Goal: Task Accomplishment & Management: Manage account settings

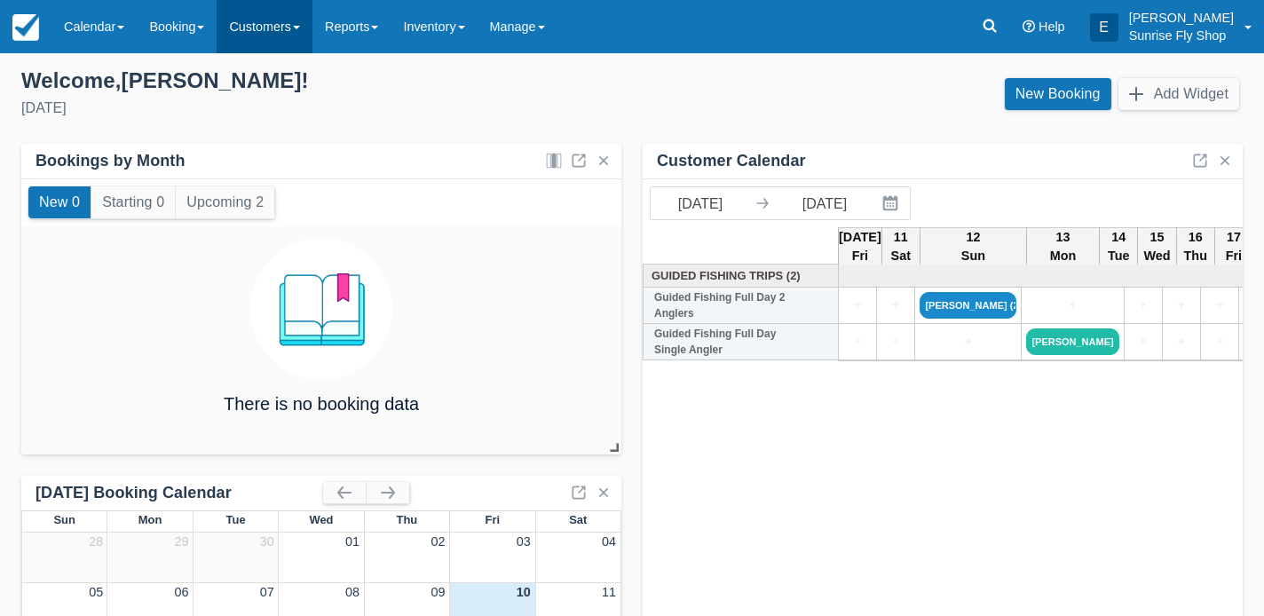
click at [261, 34] on link "Customers" at bounding box center [265, 26] width 96 height 53
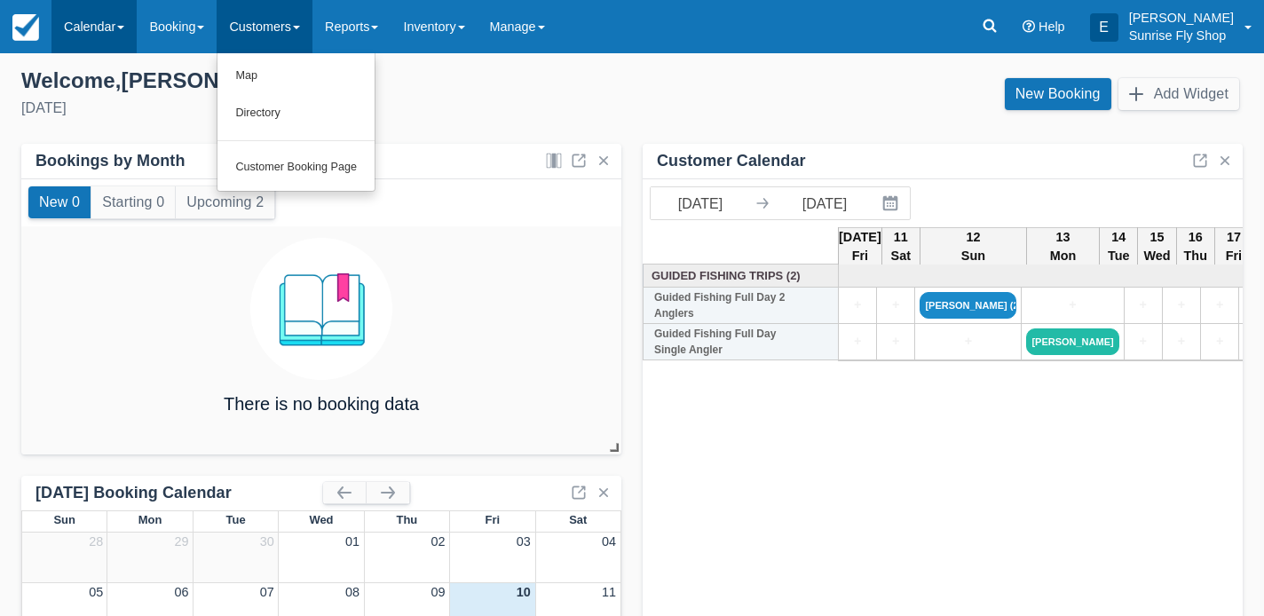
click at [106, 42] on link "Calendar" at bounding box center [93, 26] width 85 height 53
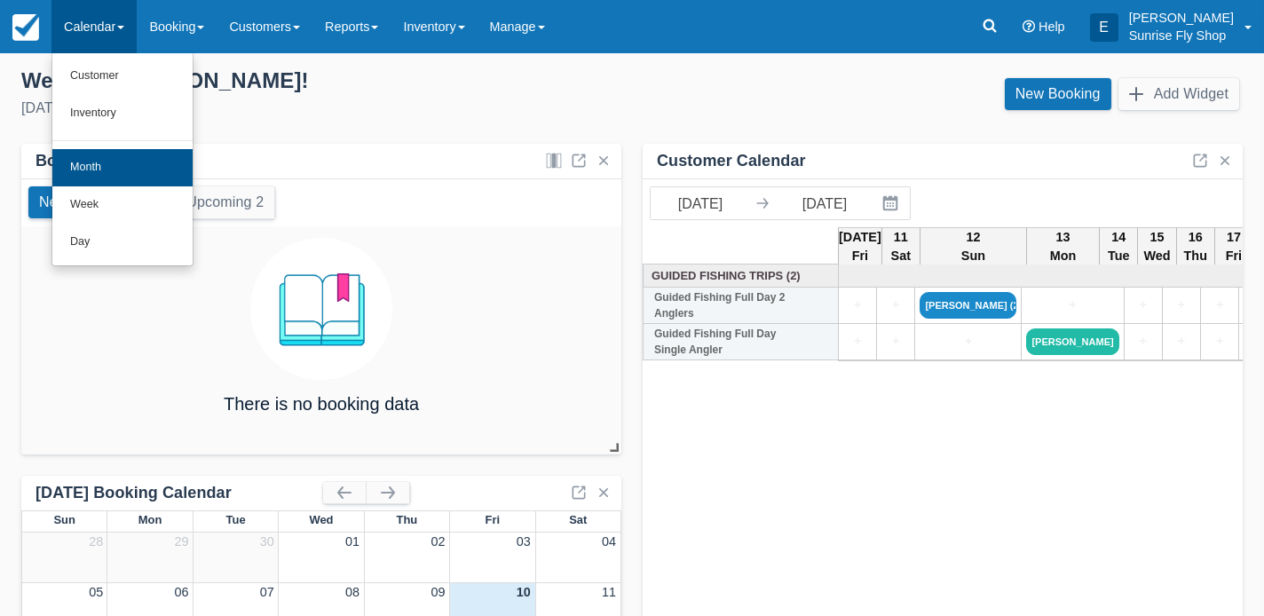
click at [128, 149] on link "Month" at bounding box center [122, 167] width 140 height 37
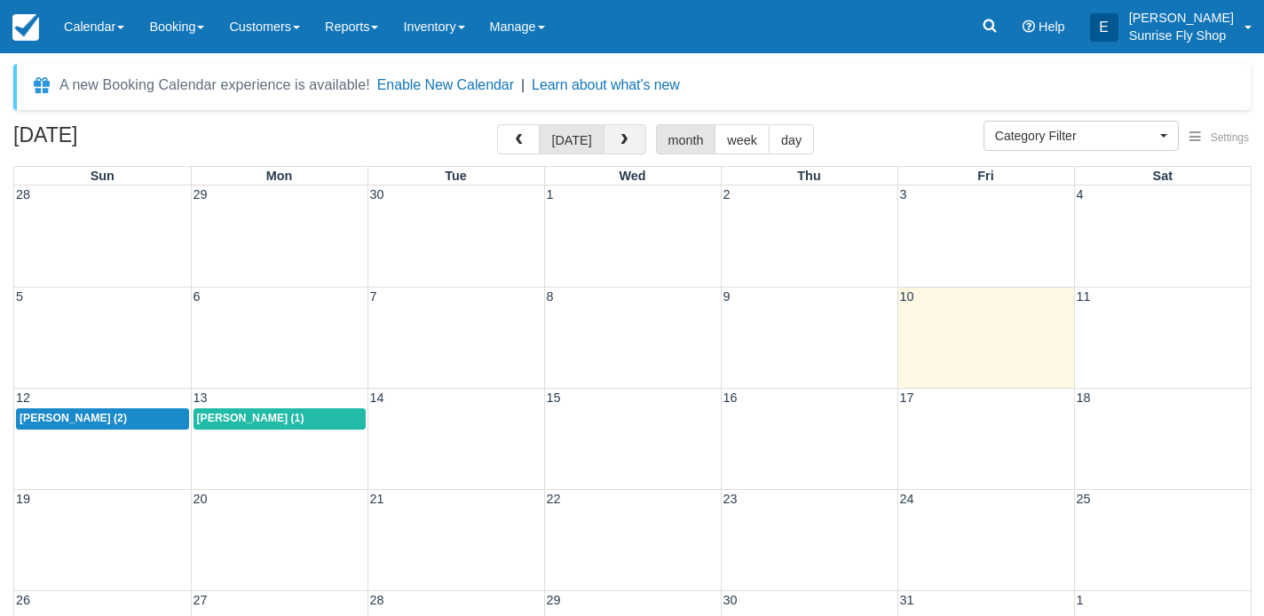
click at [618, 143] on span "button" at bounding box center [624, 140] width 12 height 12
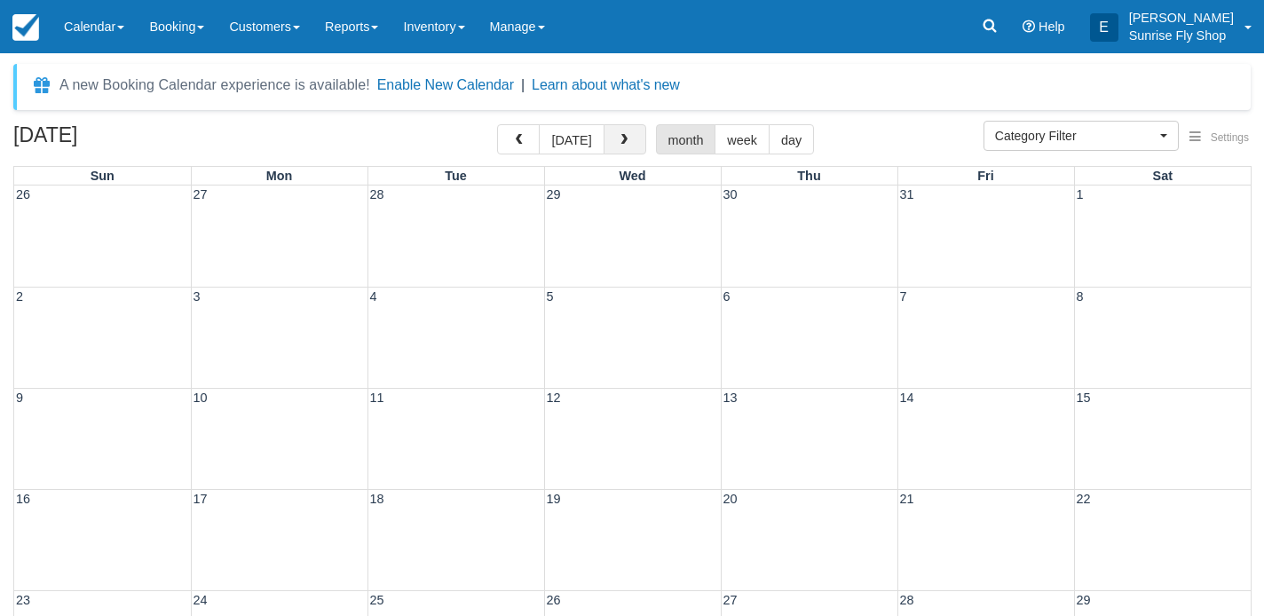
click at [618, 143] on span "button" at bounding box center [624, 140] width 12 height 12
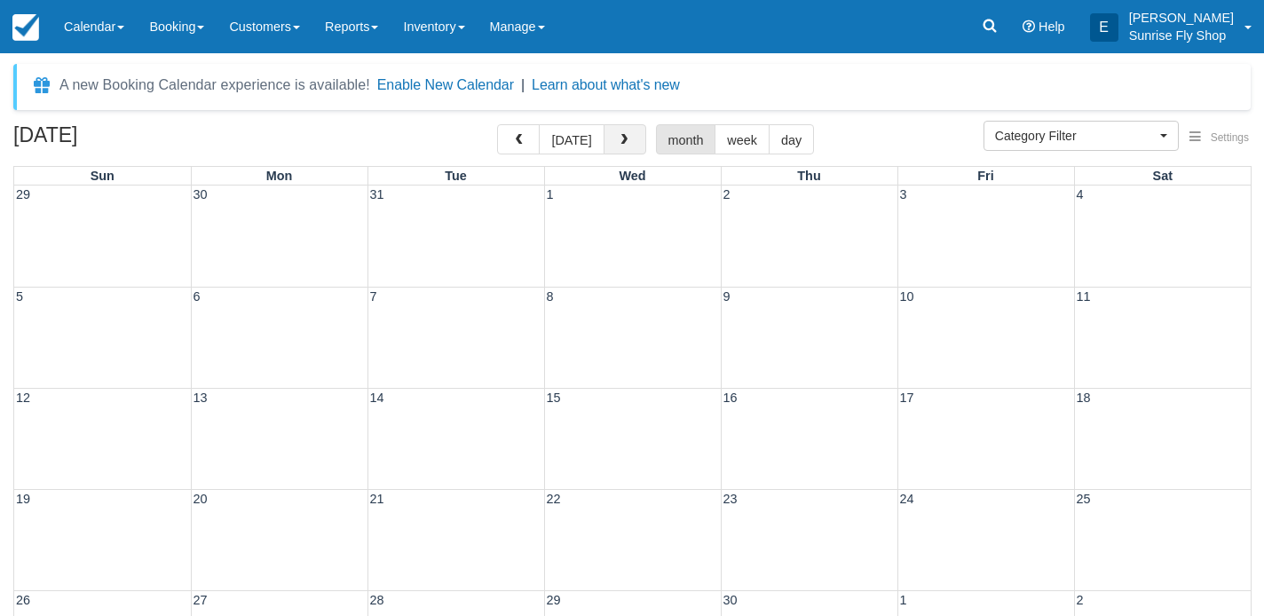
click at [618, 143] on span "button" at bounding box center [624, 140] width 12 height 12
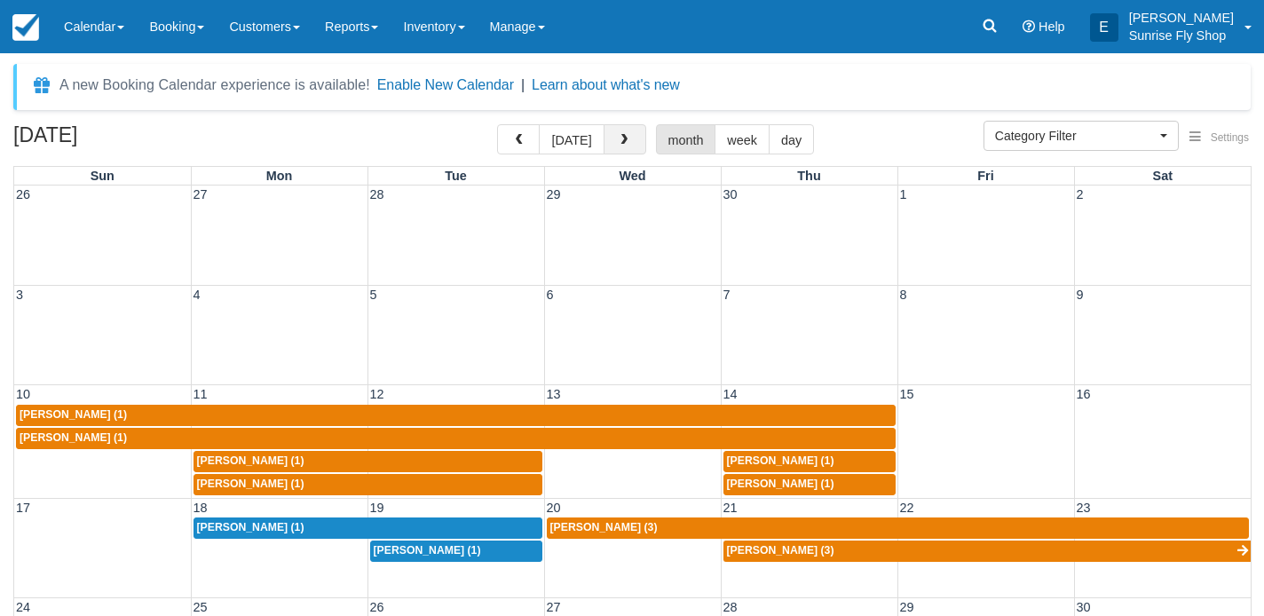
click at [618, 143] on span "button" at bounding box center [624, 140] width 12 height 12
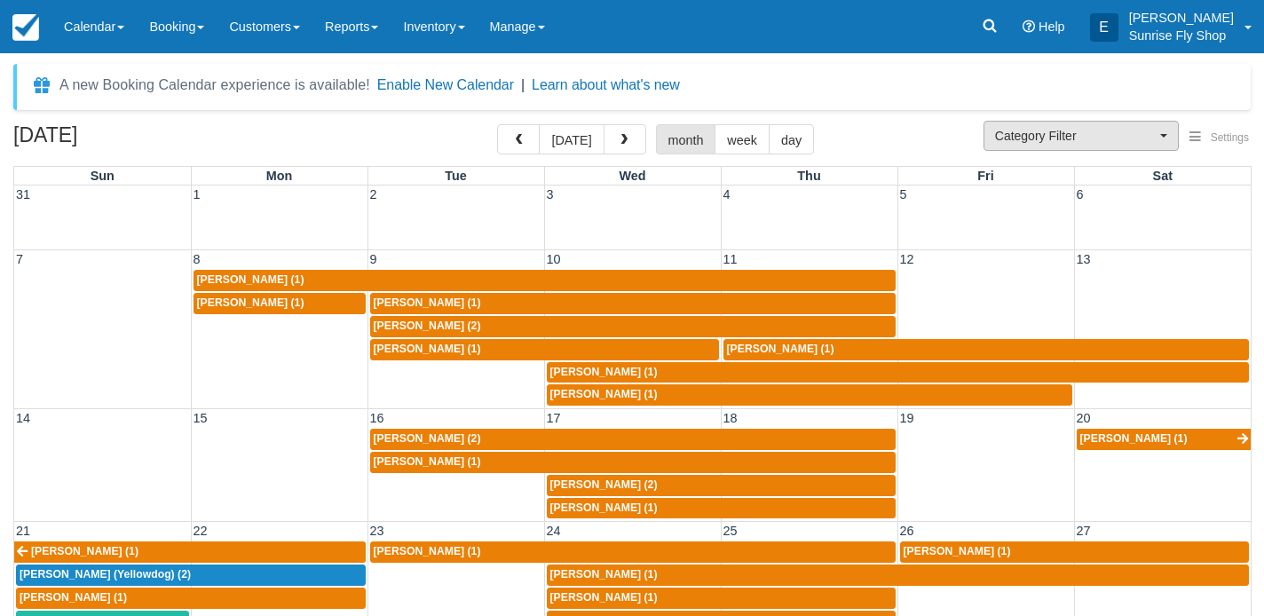
click at [1011, 132] on span "Category Filter" at bounding box center [1075, 136] width 161 height 18
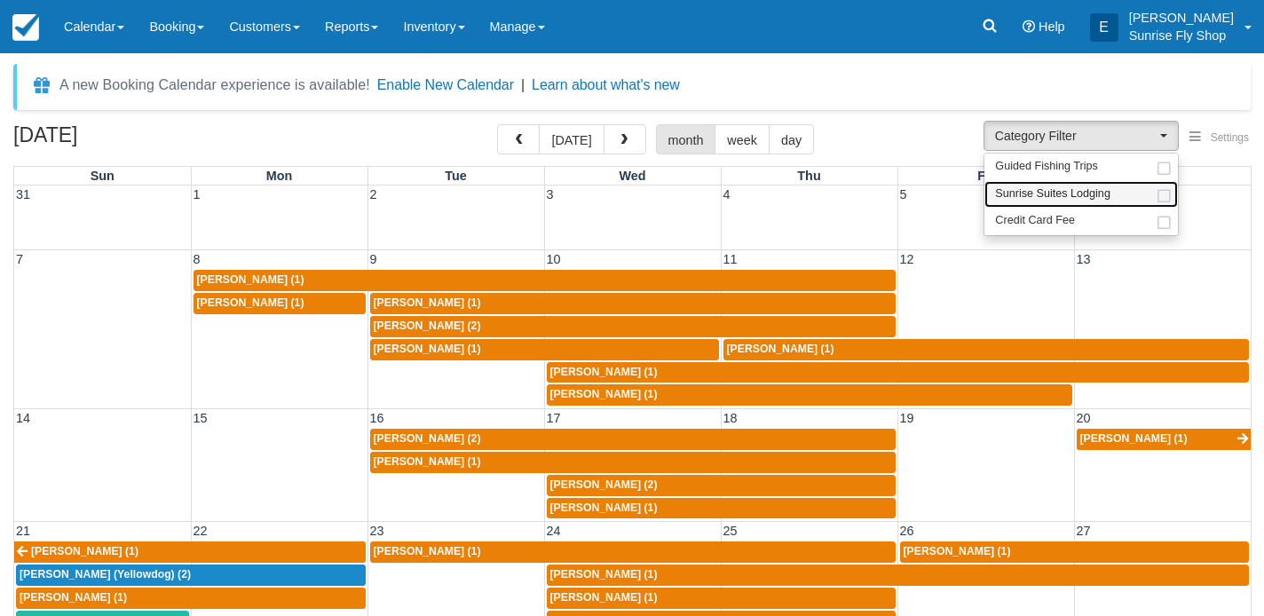
click at [1026, 191] on span "Sunrise Suites Lodging" at bounding box center [1052, 194] width 115 height 16
select select "1"
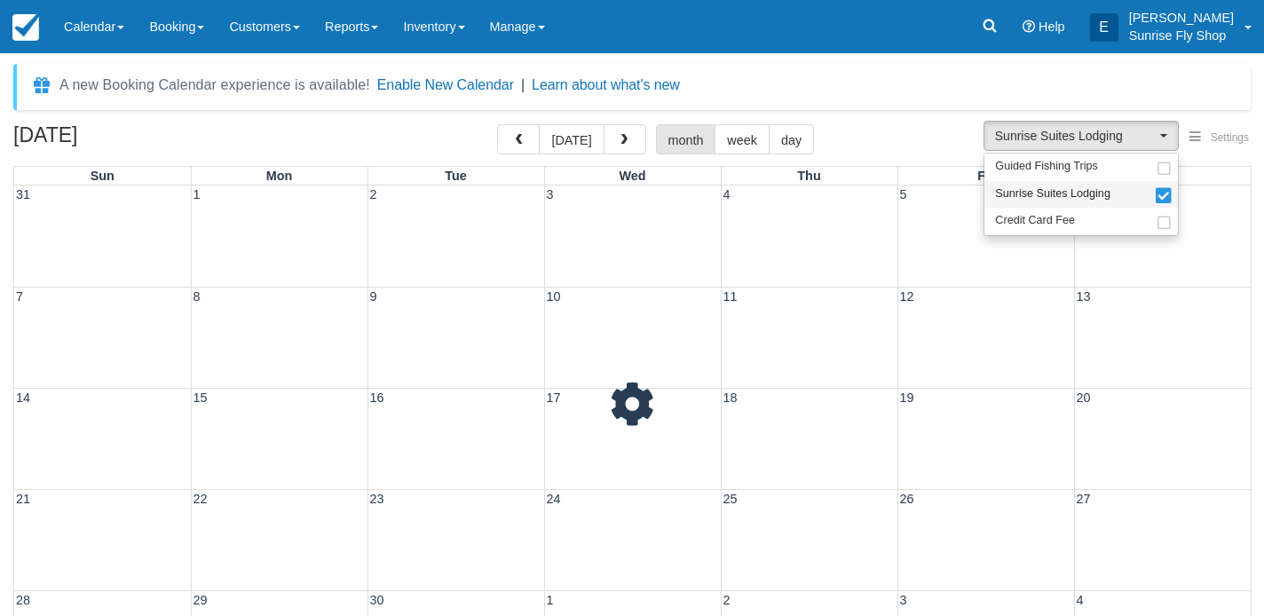
scroll to position [16, 0]
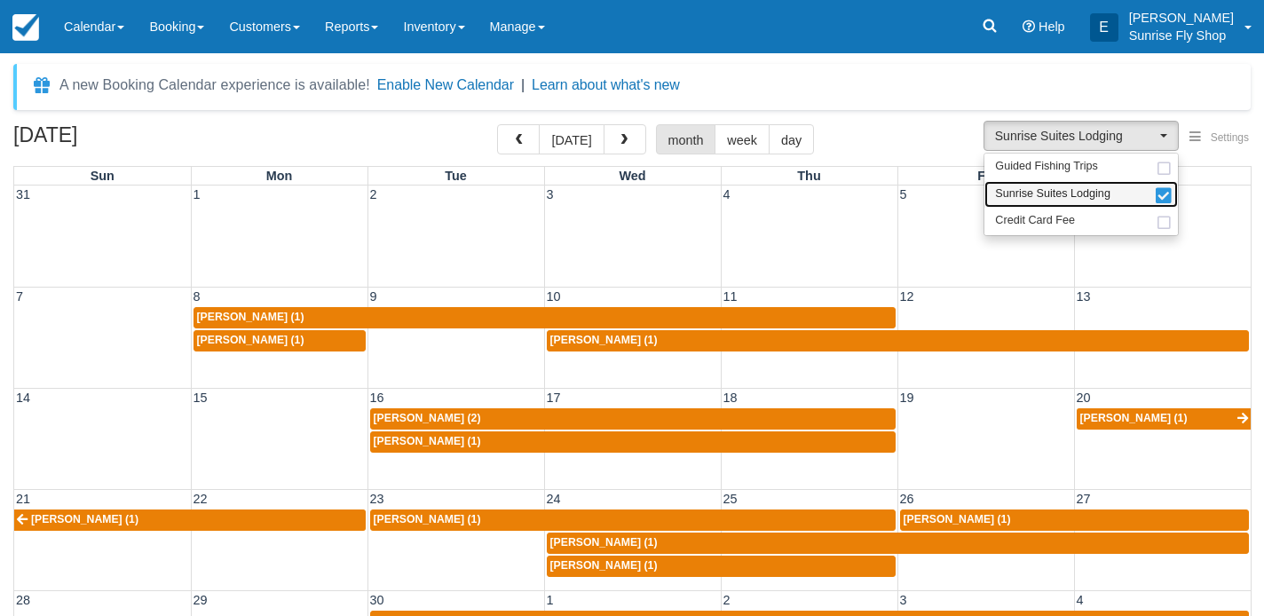
click at [1023, 194] on span "Sunrise Suites Lodging" at bounding box center [1052, 194] width 115 height 16
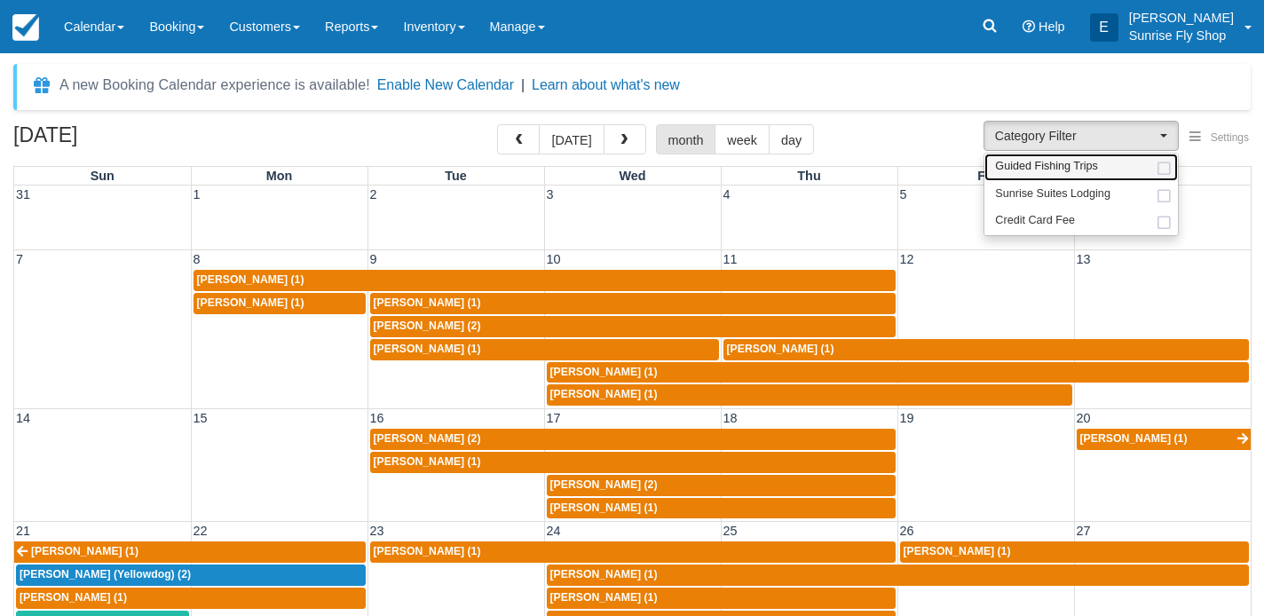
click at [1026, 163] on span "Guided Fishing Trips" at bounding box center [1046, 167] width 103 height 16
select select "2"
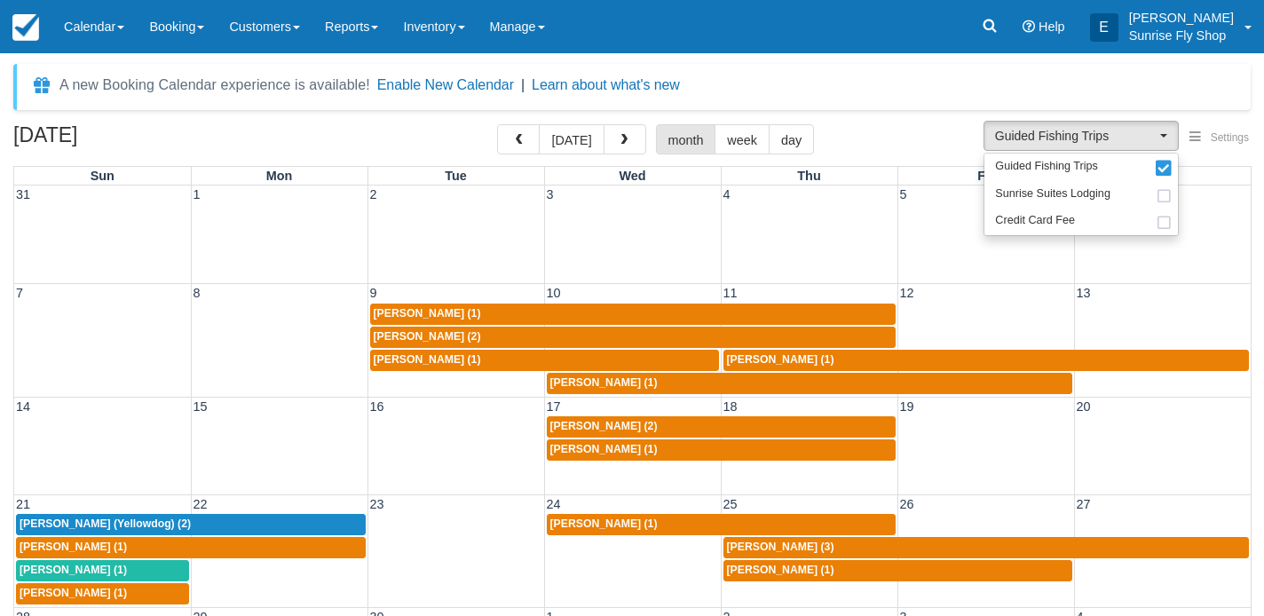
click at [406, 358] on span "[PERSON_NAME] (1)" at bounding box center [427, 359] width 107 height 12
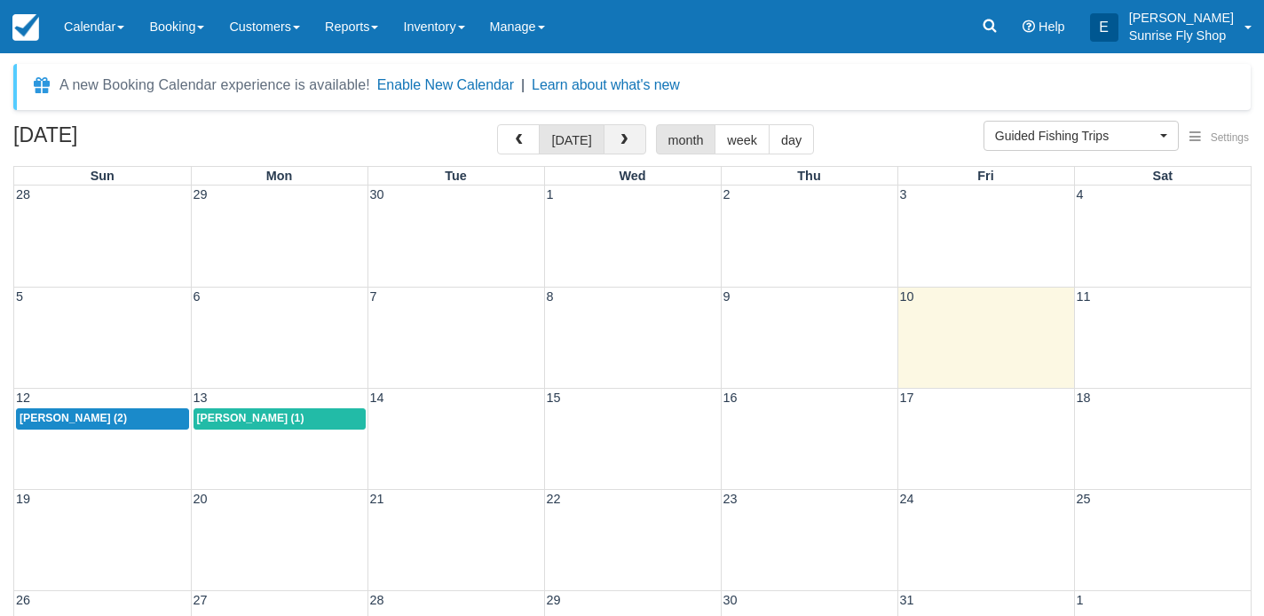
click at [623, 138] on span "button" at bounding box center [624, 140] width 12 height 12
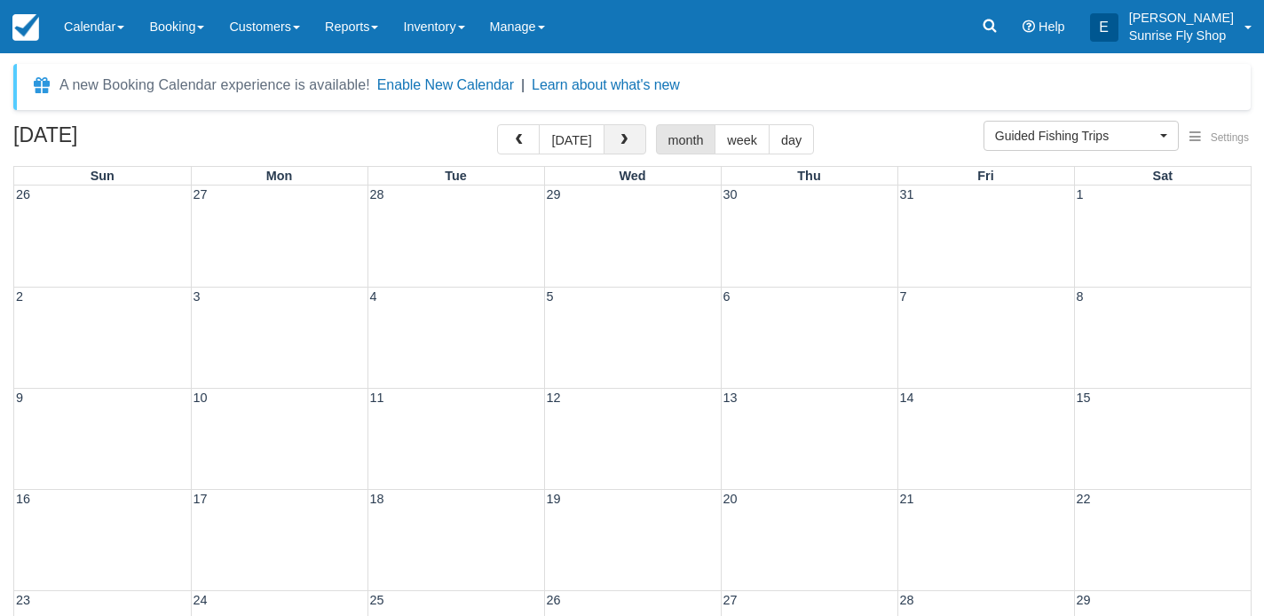
click at [623, 138] on span "button" at bounding box center [624, 140] width 12 height 12
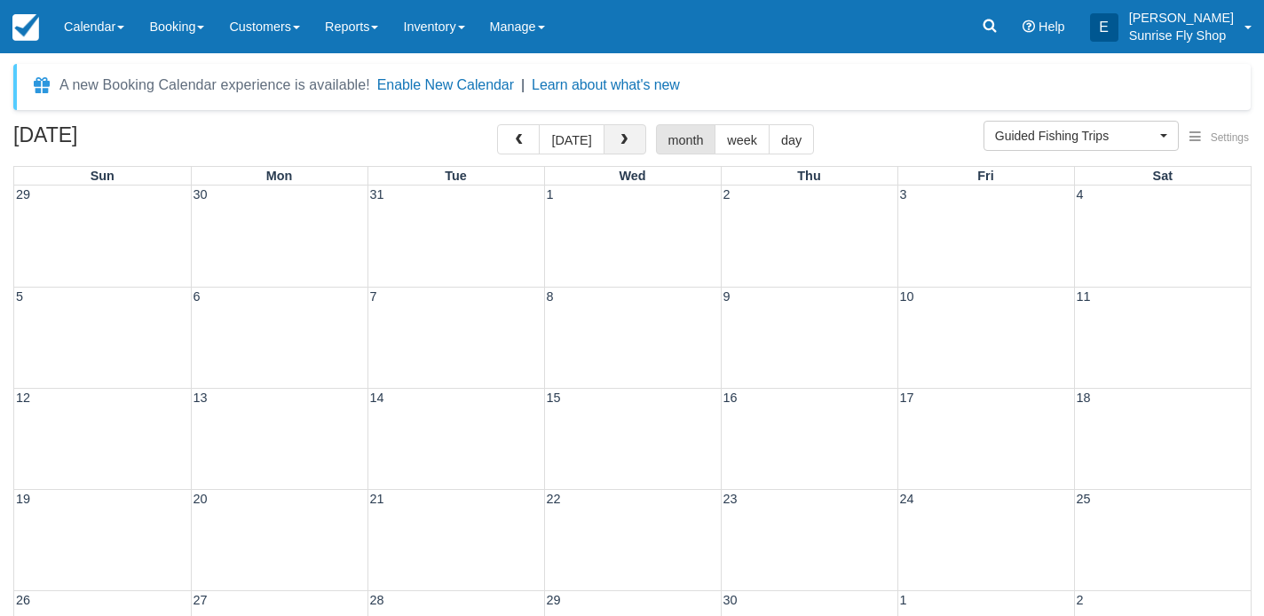
click at [623, 138] on span "button" at bounding box center [624, 140] width 12 height 12
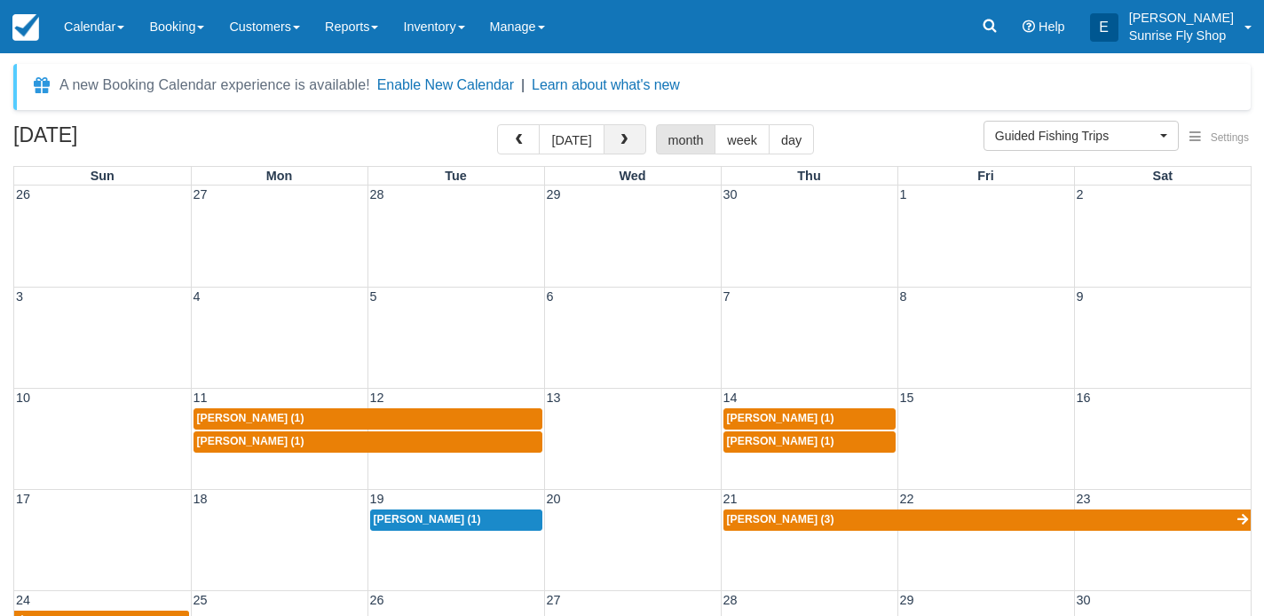
click at [623, 138] on span "button" at bounding box center [624, 140] width 12 height 12
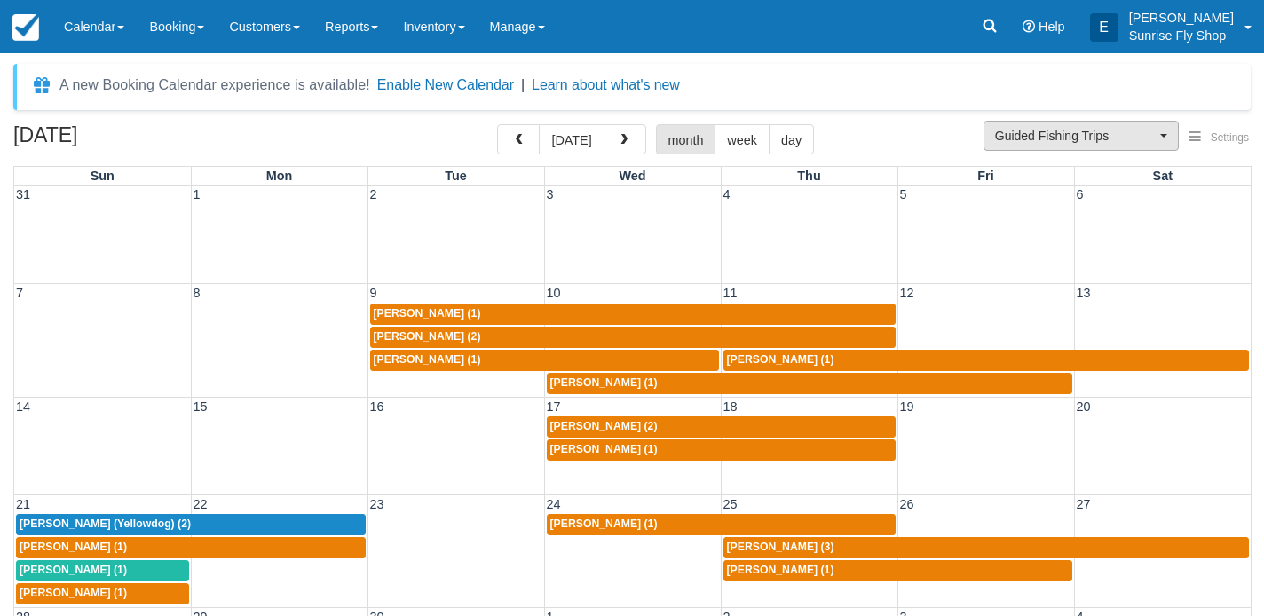
click at [1039, 147] on button "Guided Fishing Trips" at bounding box center [1080, 136] width 195 height 30
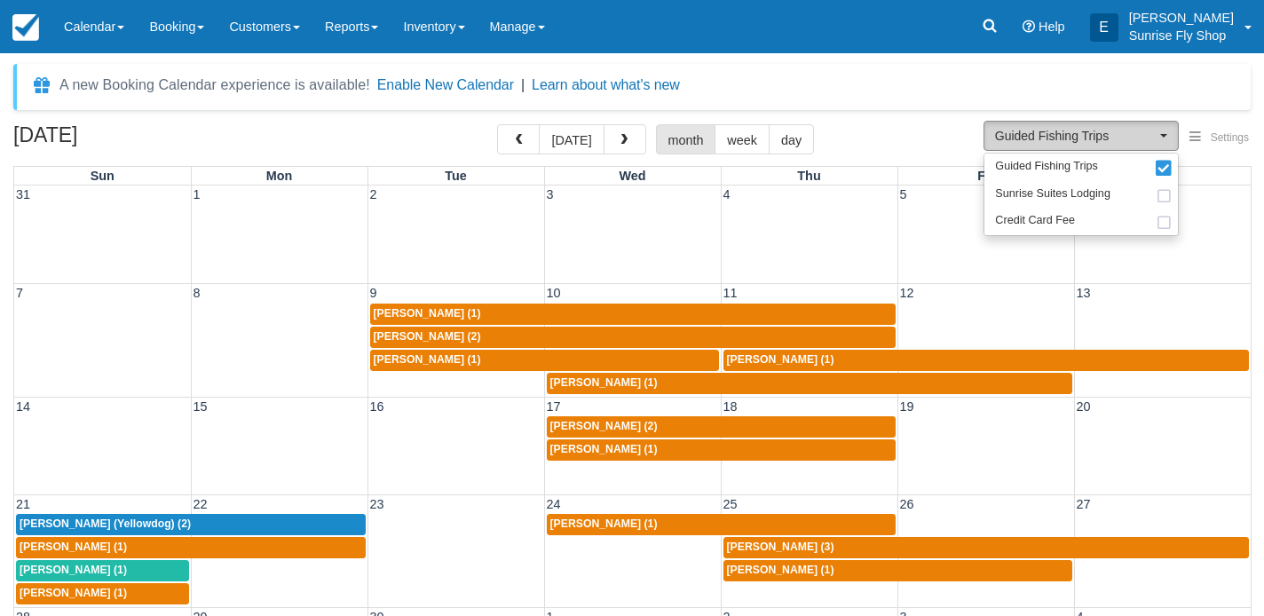
click at [1039, 147] on button "Guided Fishing Trips" at bounding box center [1080, 136] width 195 height 30
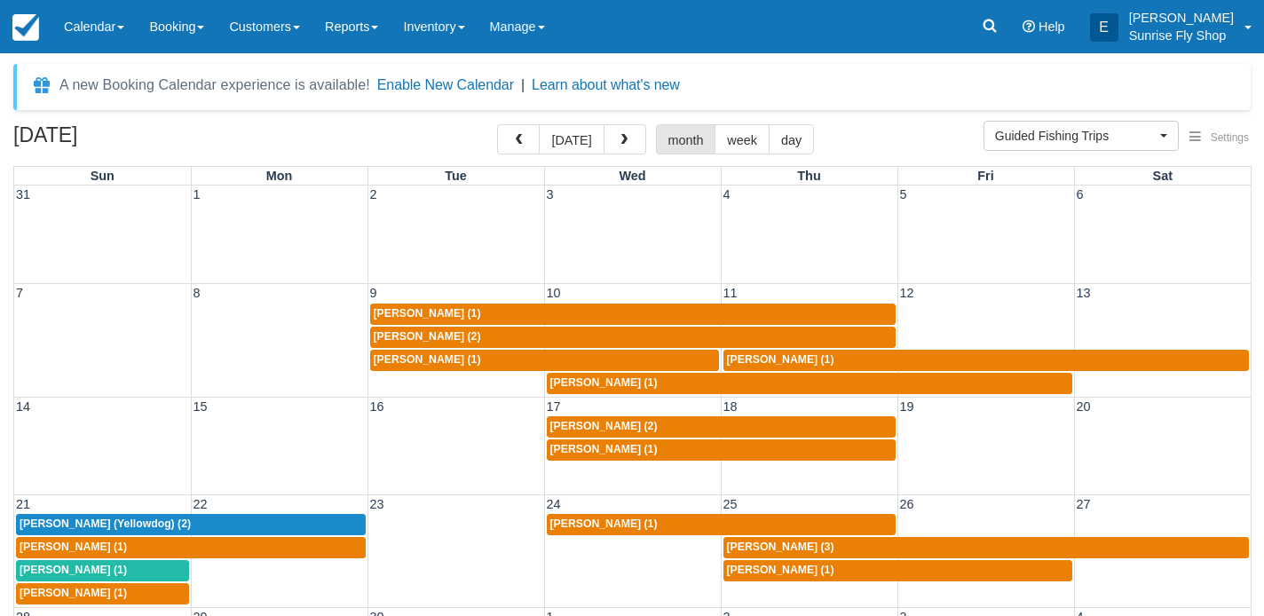
click at [785, 333] on div "Tom Carson (2)" at bounding box center [633, 337] width 518 height 14
click at [644, 311] on div "[PERSON_NAME] (1)" at bounding box center [633, 314] width 518 height 14
click at [180, 26] on link "Booking" at bounding box center [177, 26] width 80 height 53
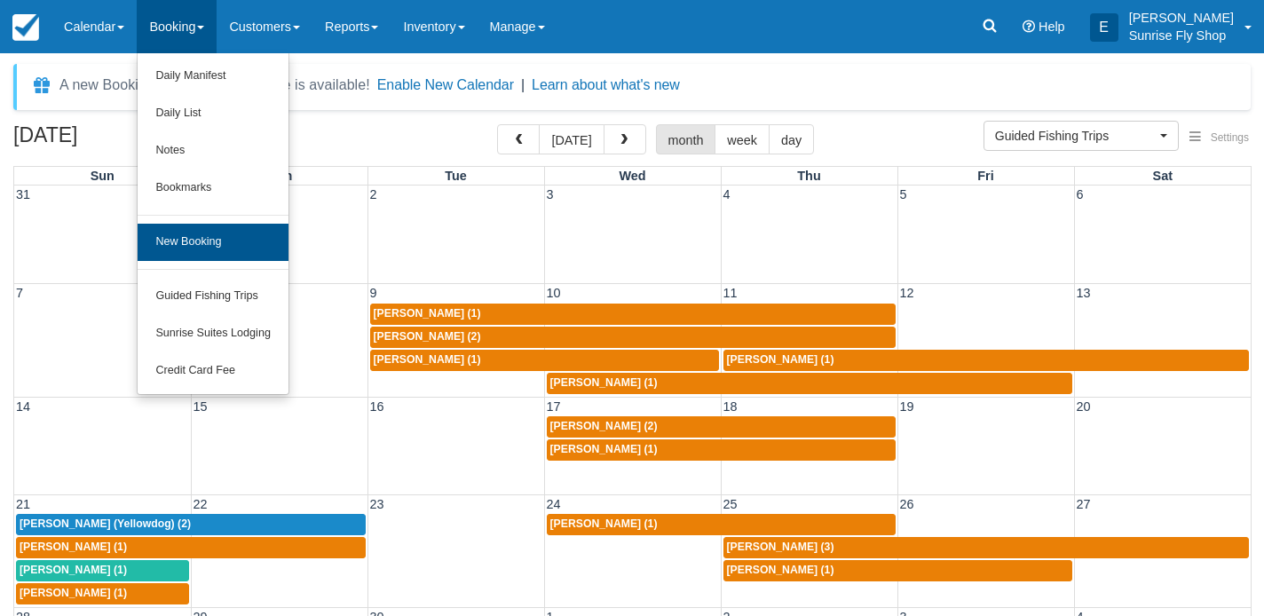
click at [177, 236] on link "New Booking" at bounding box center [213, 242] width 151 height 37
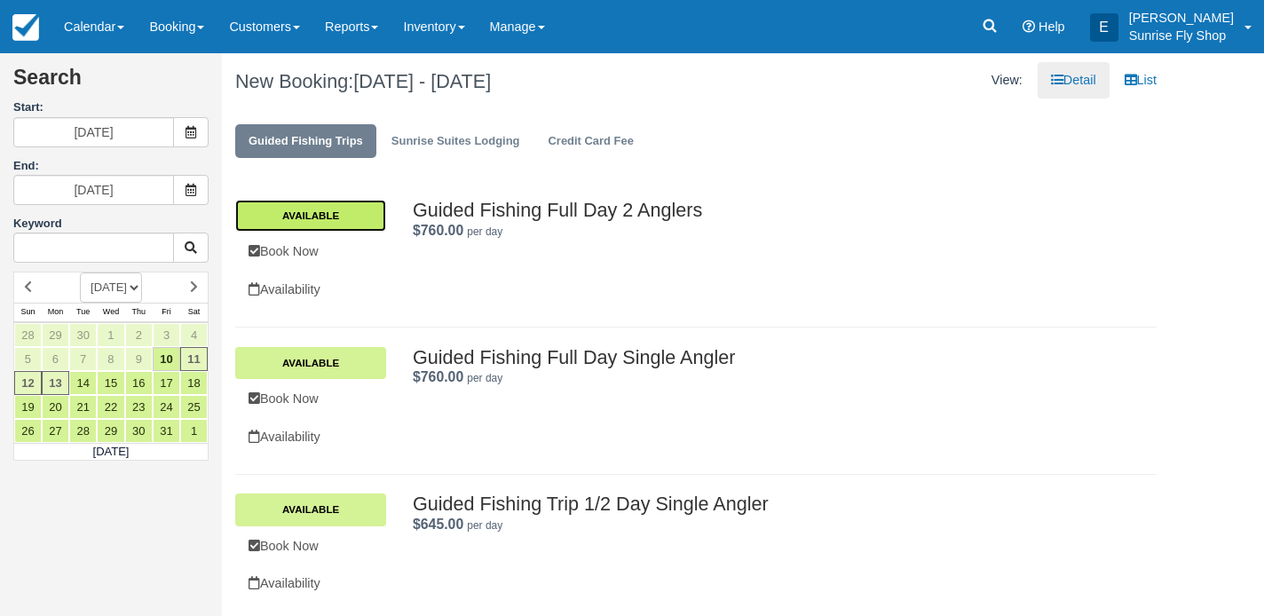
click at [319, 218] on link "Available" at bounding box center [310, 216] width 151 height 32
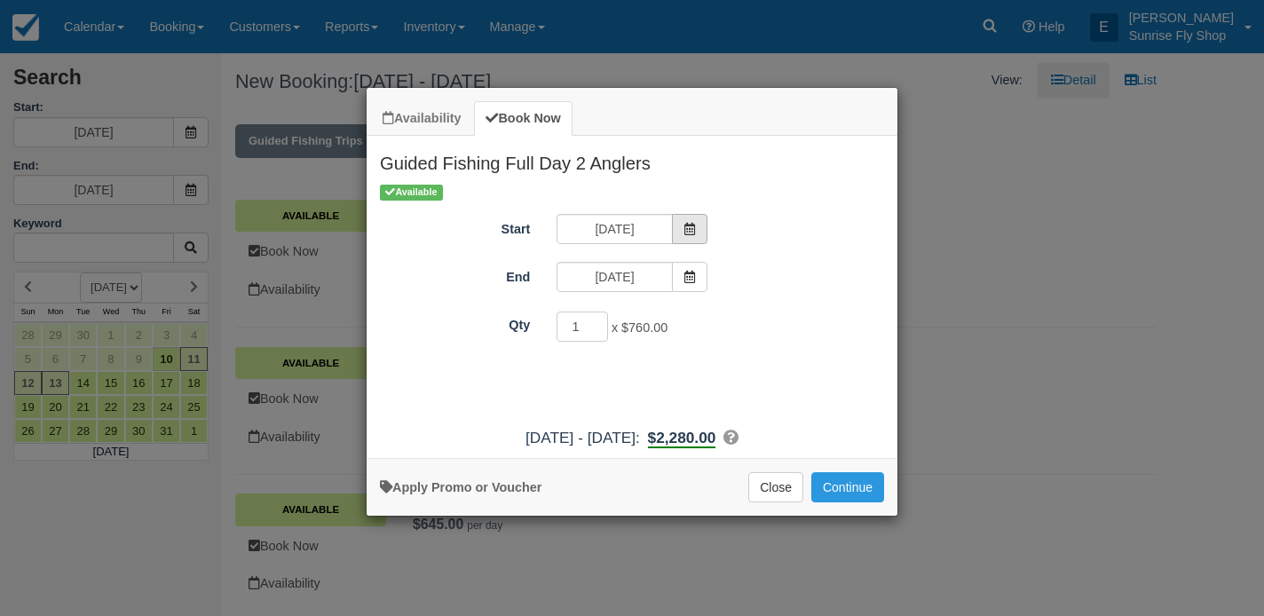
click at [696, 230] on span "Item Modal" at bounding box center [689, 229] width 35 height 30
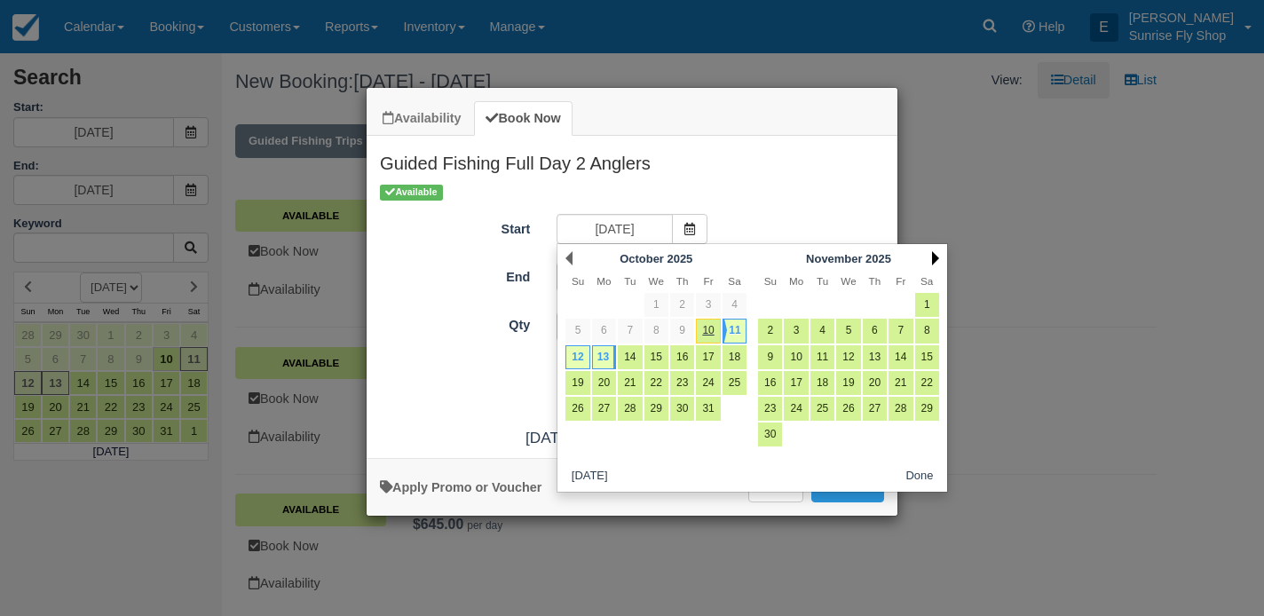
click at [936, 257] on link "Next" at bounding box center [935, 258] width 7 height 14
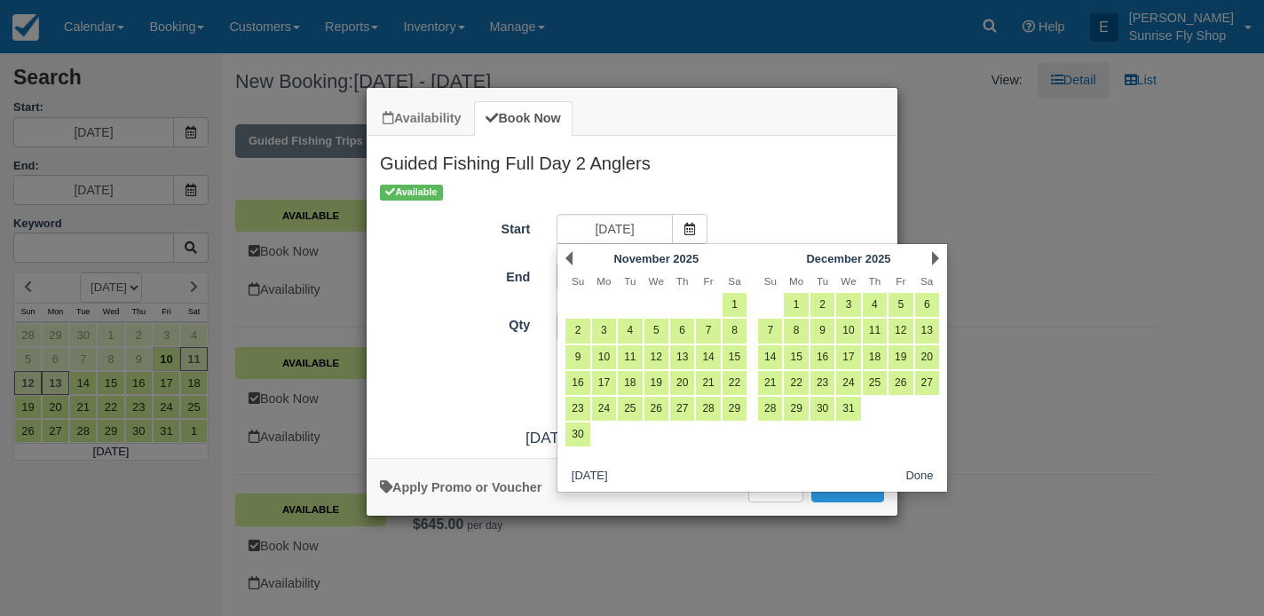
click at [936, 257] on link "Next" at bounding box center [935, 258] width 7 height 14
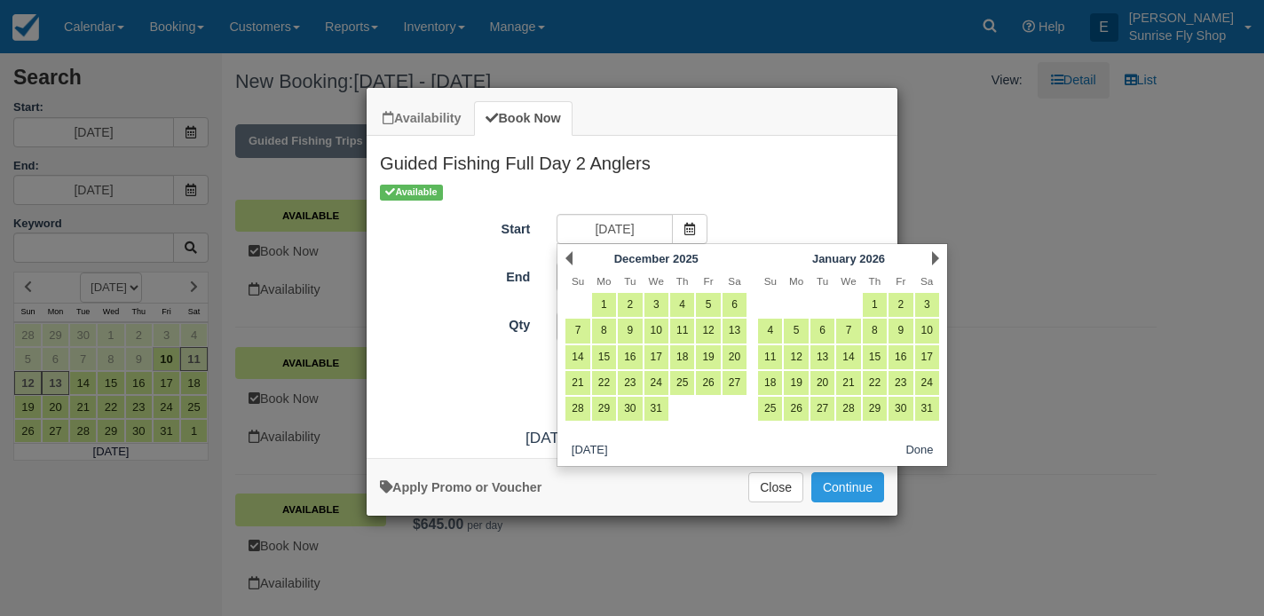
click at [936, 257] on link "Next" at bounding box center [935, 258] width 7 height 14
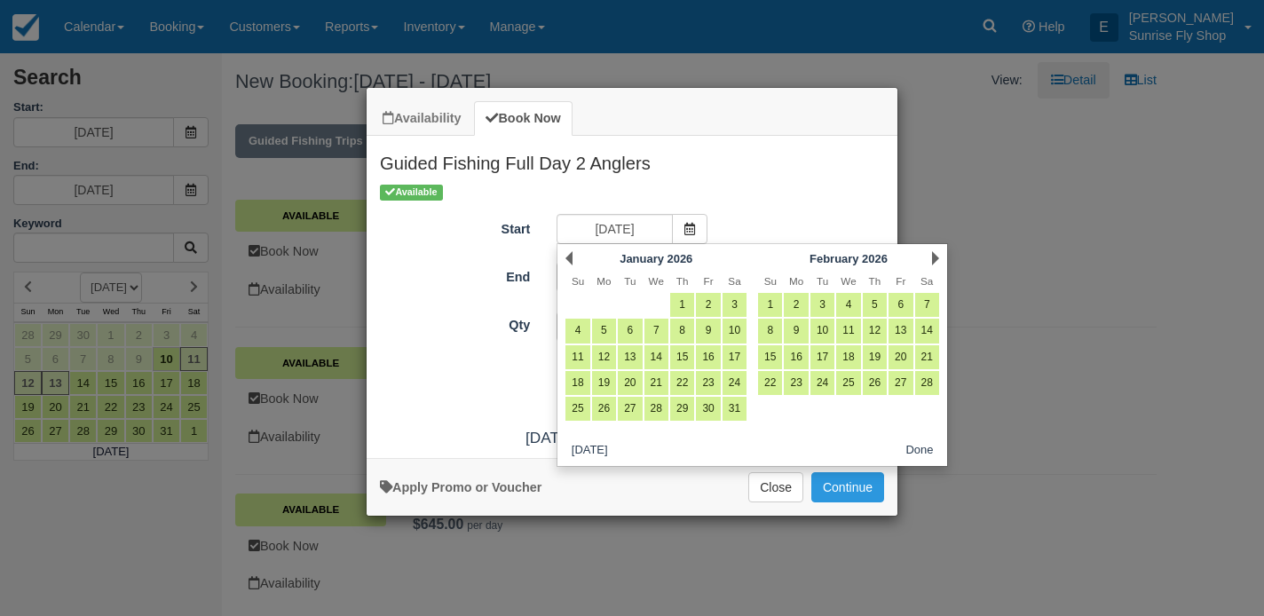
click at [936, 257] on link "Next" at bounding box center [935, 258] width 7 height 14
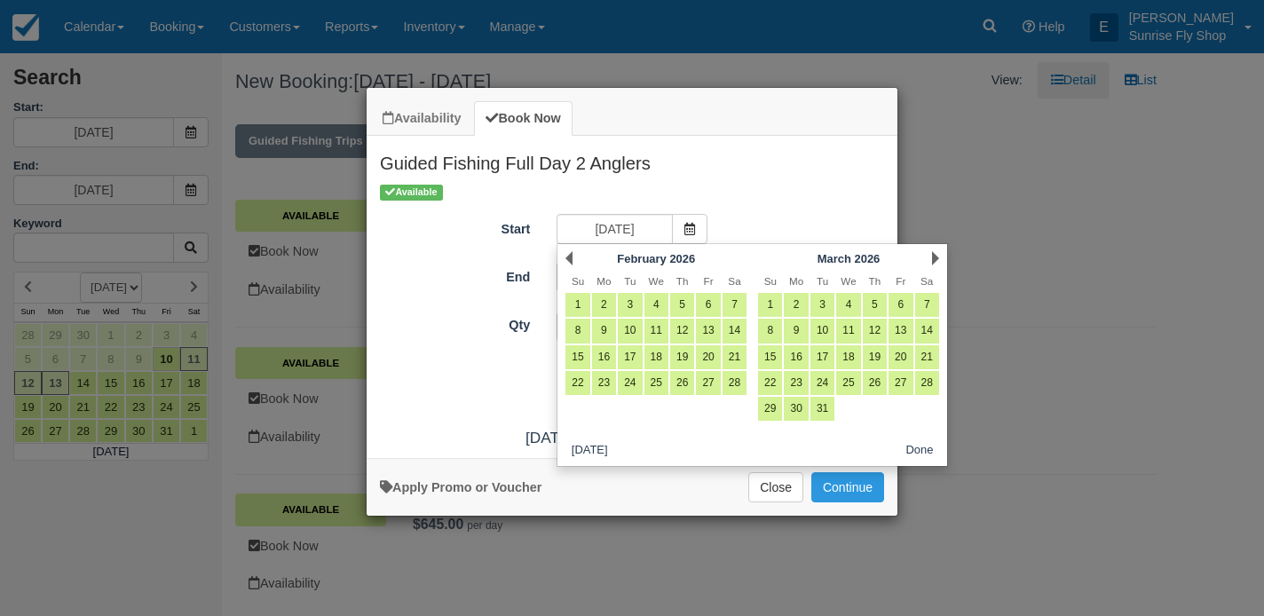
click at [936, 257] on link "Next" at bounding box center [935, 258] width 7 height 14
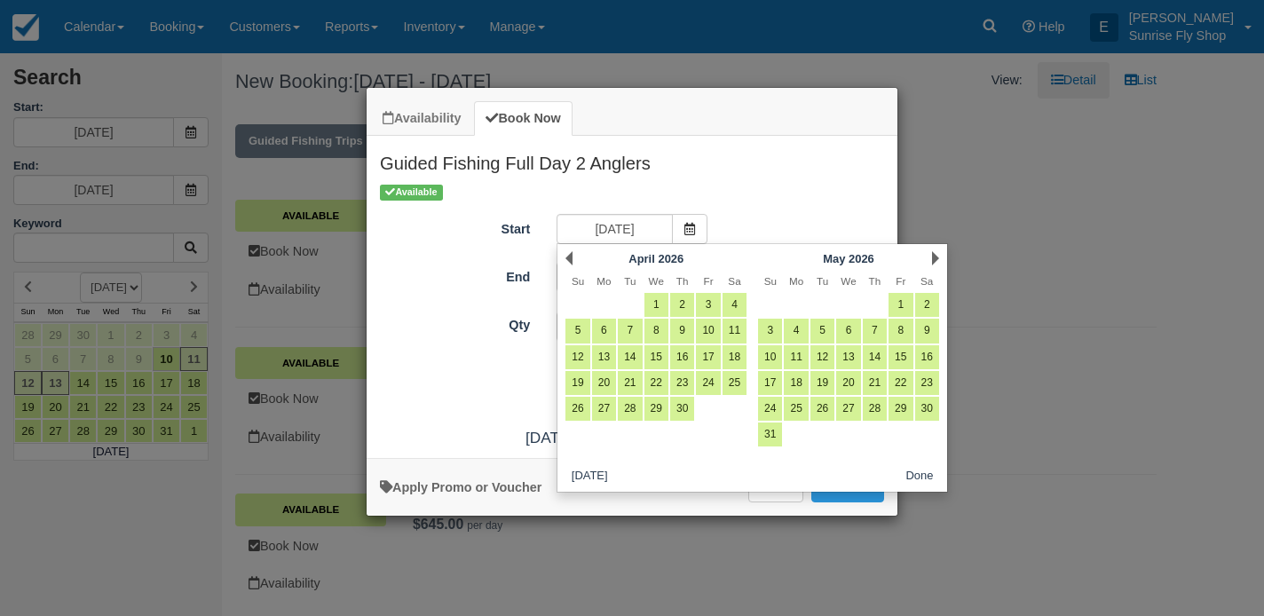
click at [936, 257] on link "Next" at bounding box center [935, 258] width 7 height 14
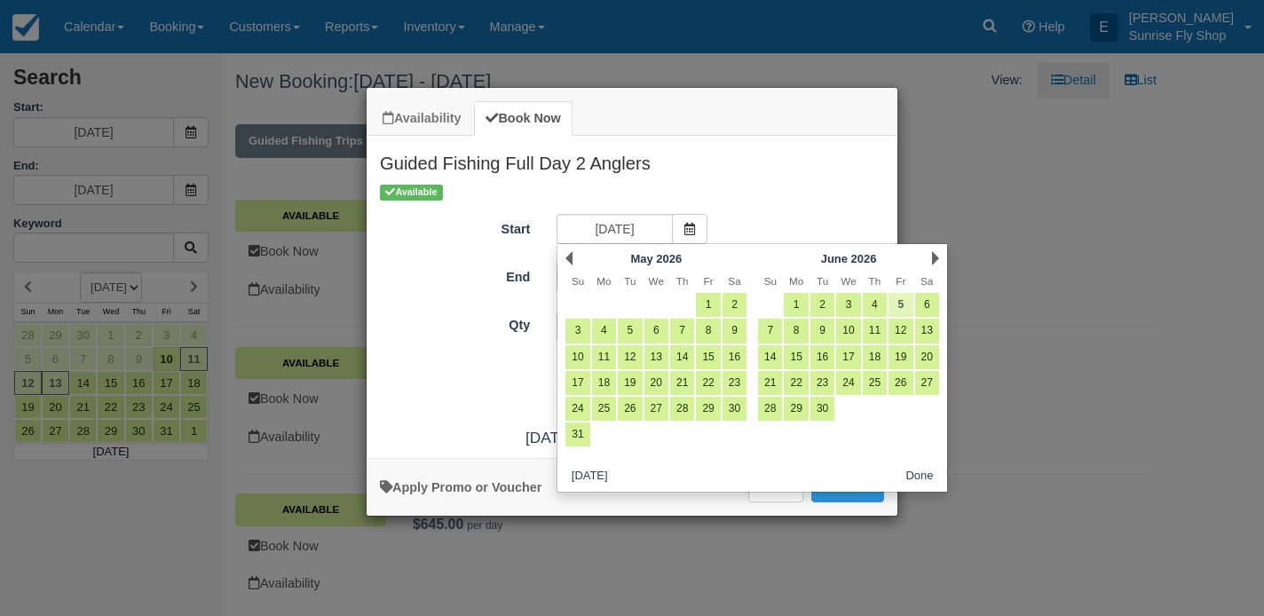
click at [900, 299] on link "5" at bounding box center [900, 305] width 24 height 24
type input "06/05/26"
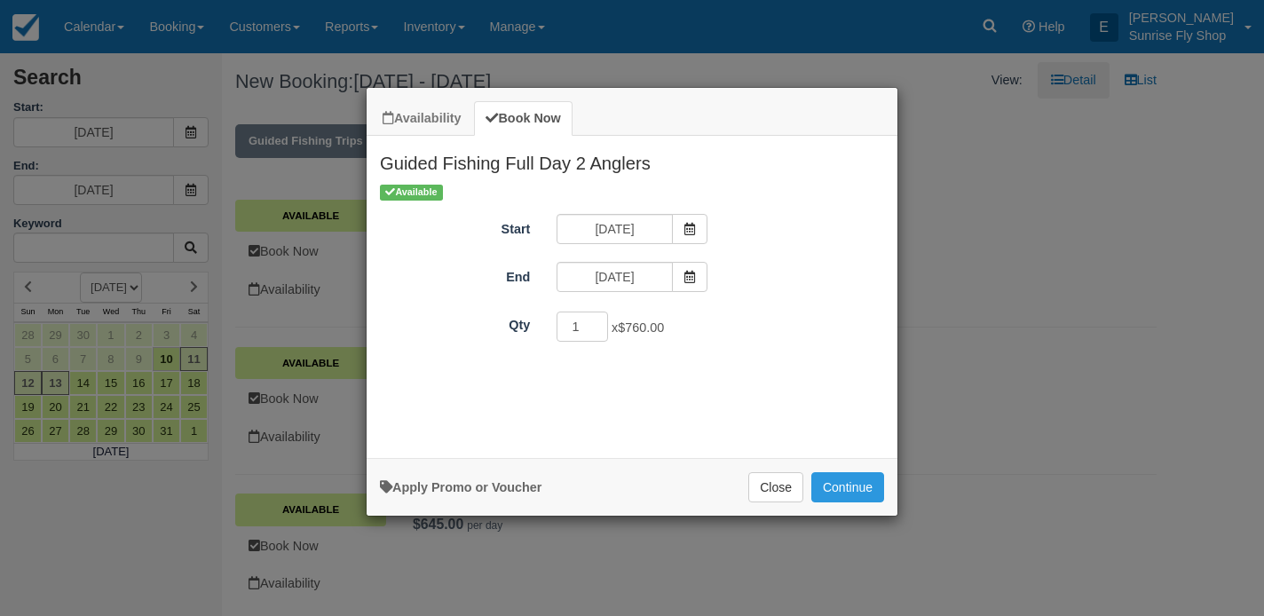
type input "06/05/26"
click at [855, 500] on button "Continue" at bounding box center [847, 487] width 73 height 30
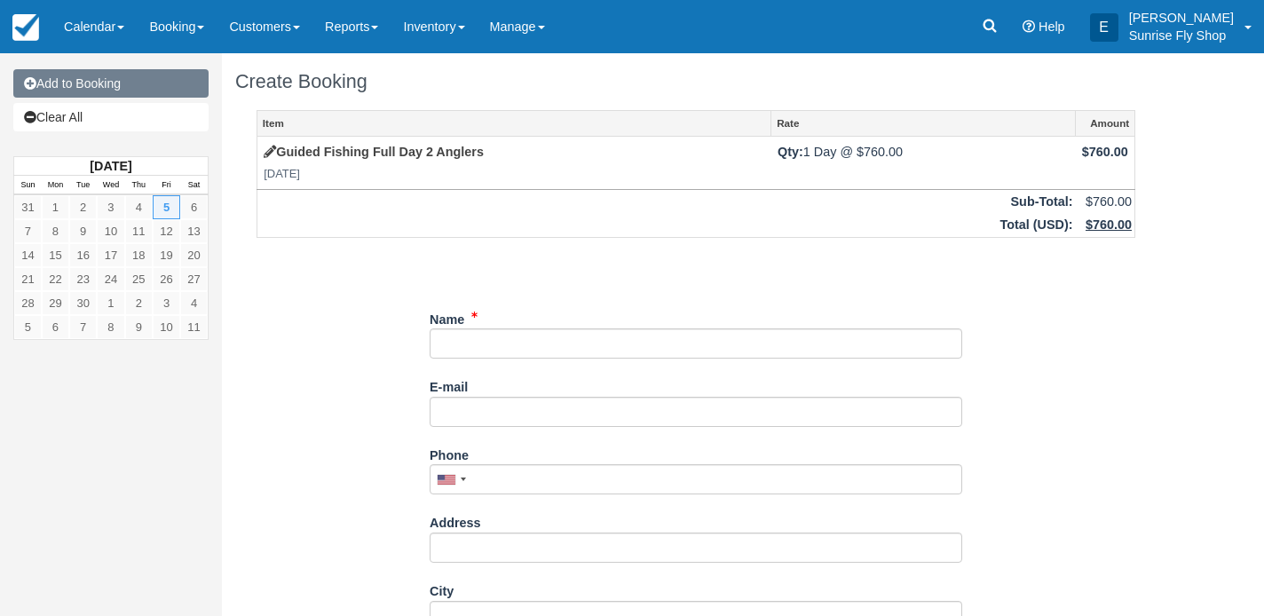
click at [111, 88] on link "Add to Booking" at bounding box center [110, 83] width 195 height 28
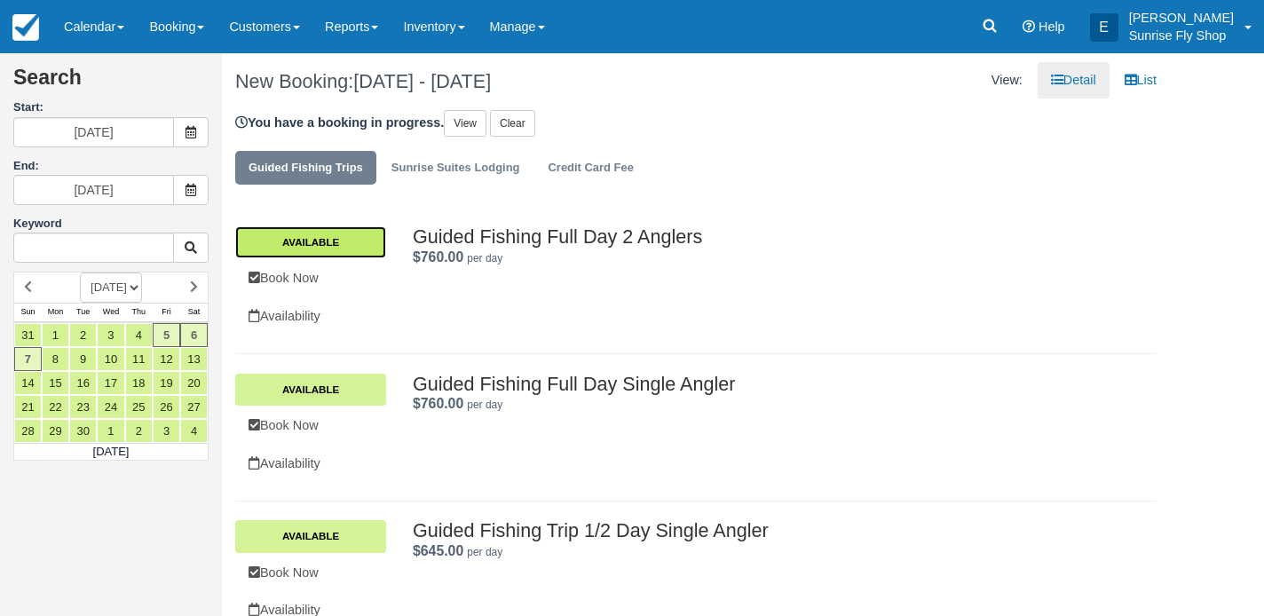
click at [335, 228] on link "Available" at bounding box center [310, 242] width 151 height 32
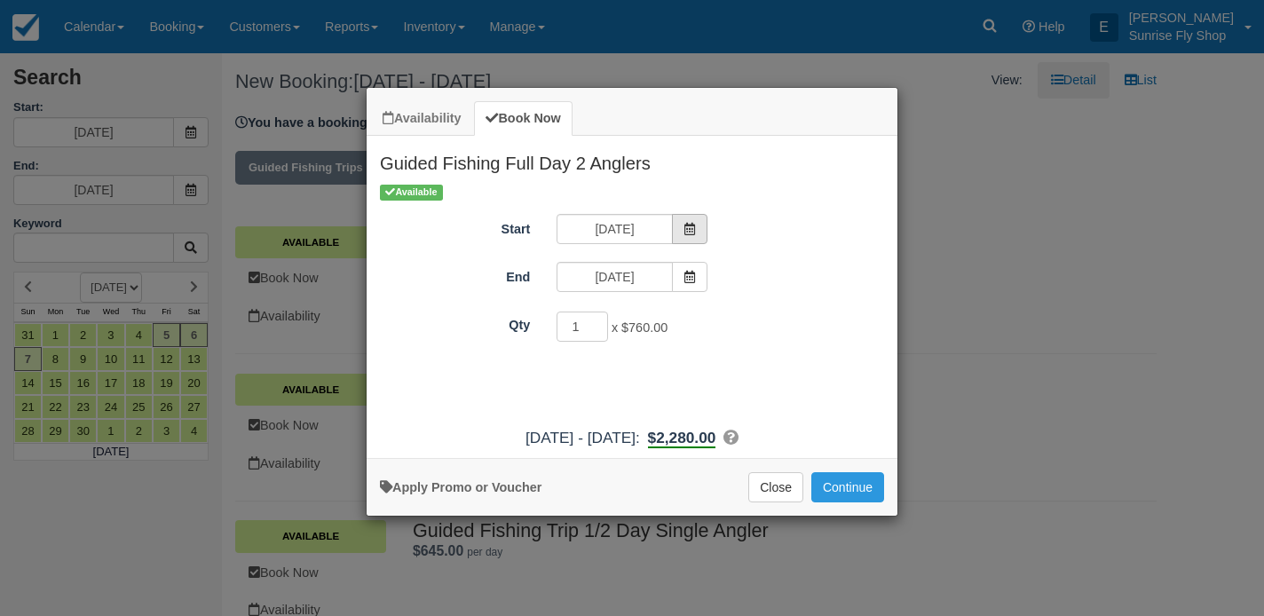
click at [691, 225] on icon "Item Modal" at bounding box center [689, 229] width 12 height 12
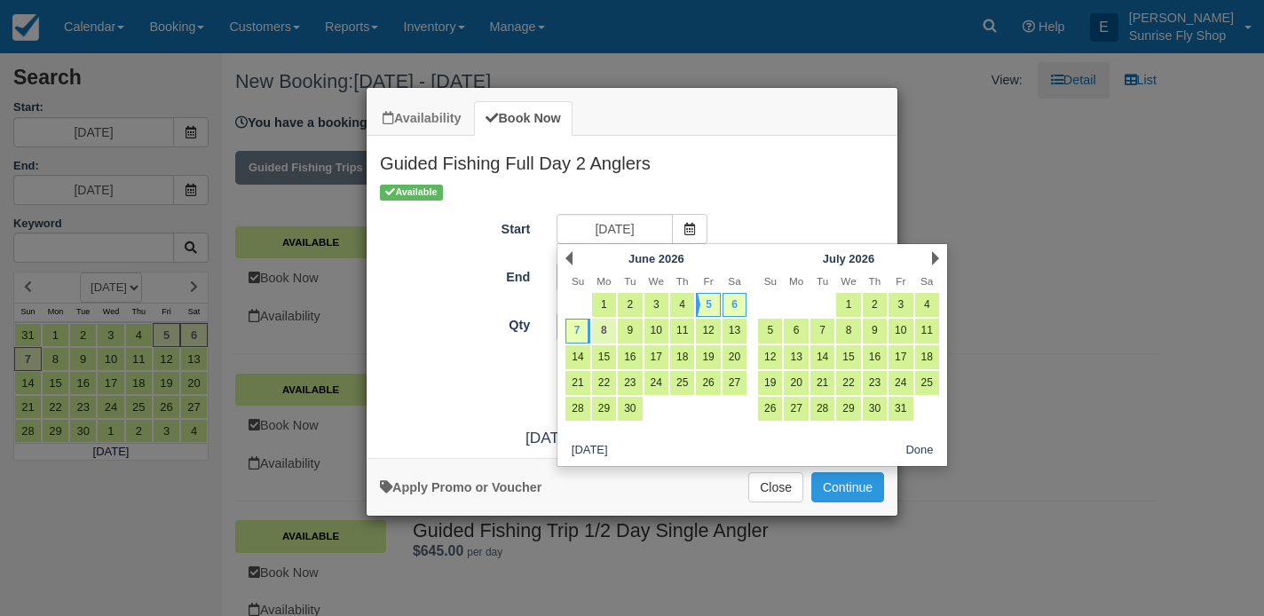
click at [607, 329] on link "8" at bounding box center [604, 331] width 24 height 24
type input "06/08/26"
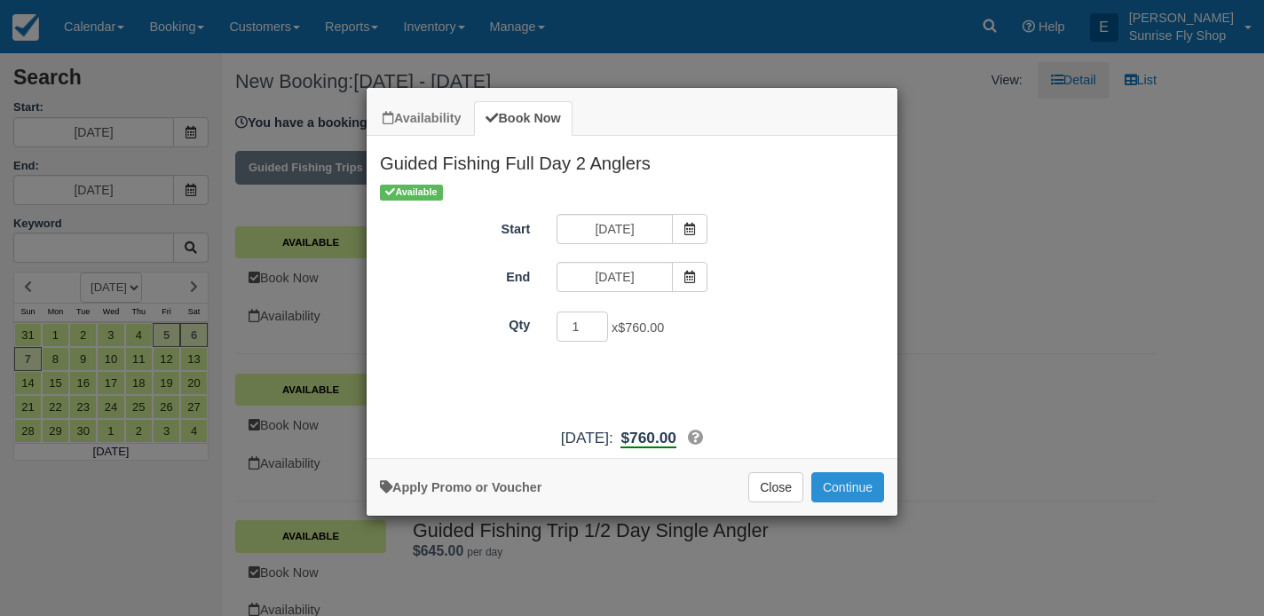
click at [847, 497] on button "Continue" at bounding box center [847, 487] width 73 height 30
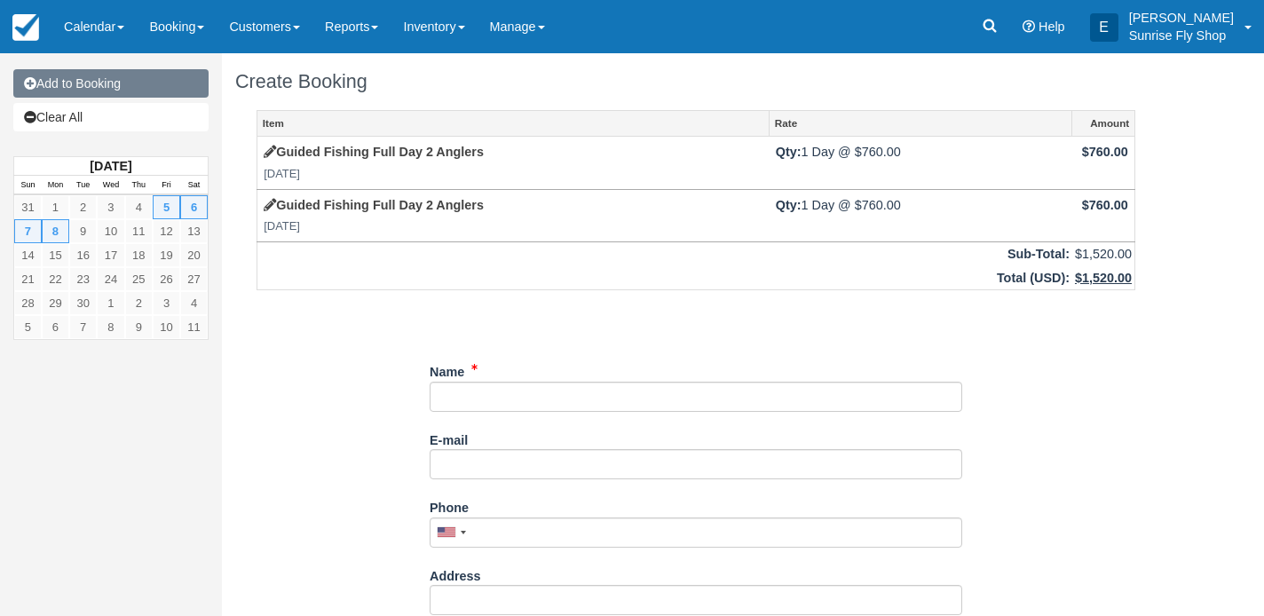
click at [154, 91] on link "Add to Booking" at bounding box center [110, 83] width 195 height 28
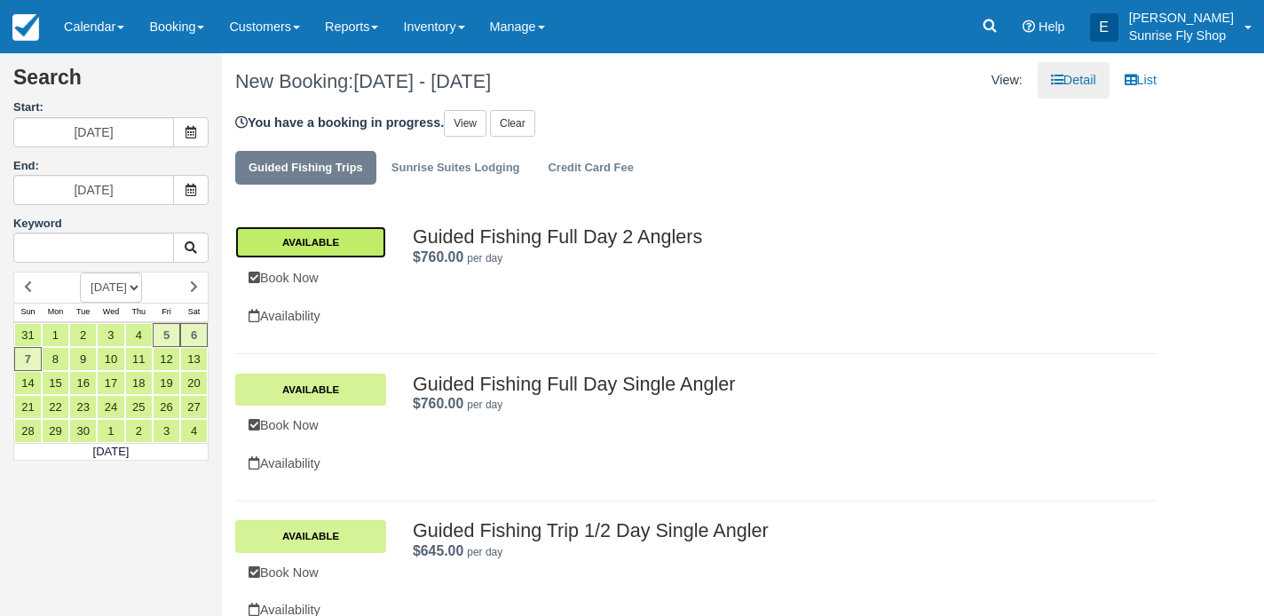
click at [304, 244] on link "Available" at bounding box center [310, 242] width 151 height 32
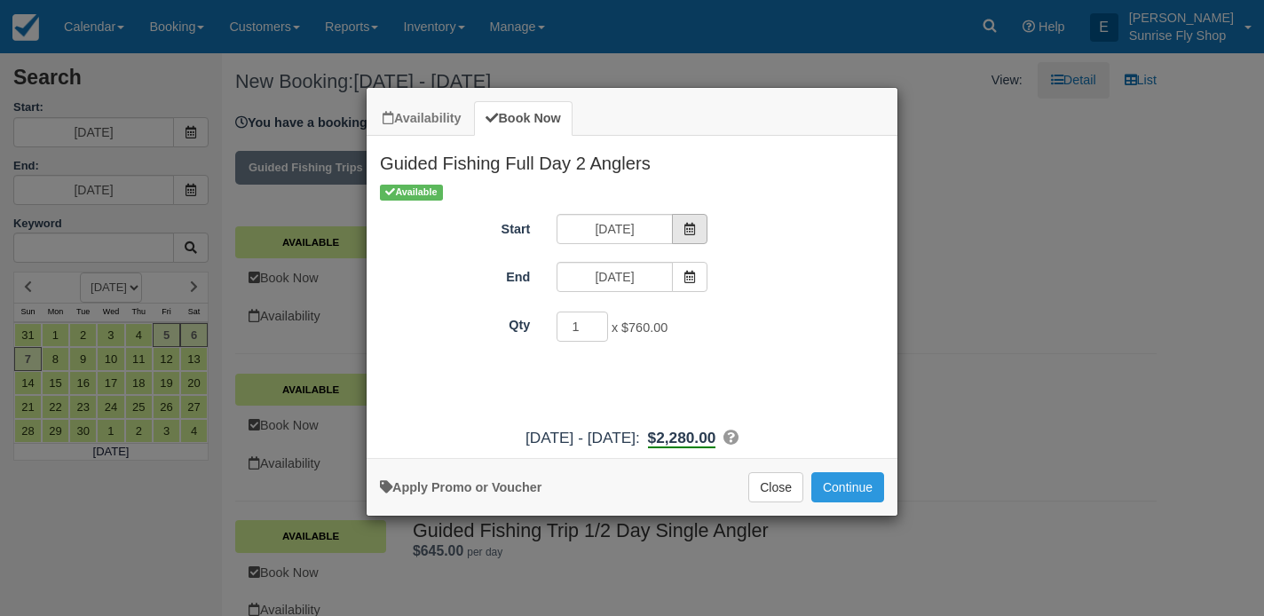
click at [690, 231] on icon "Item Modal" at bounding box center [689, 229] width 12 height 12
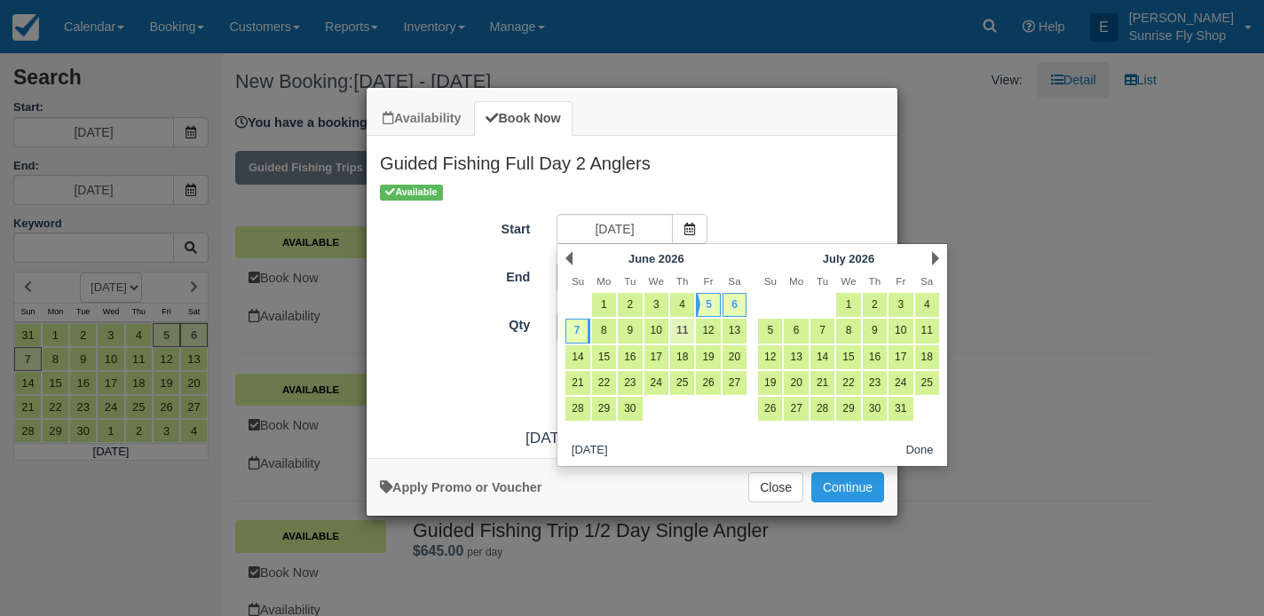
click at [686, 330] on link "11" at bounding box center [682, 331] width 24 height 24
type input "[DATE]"
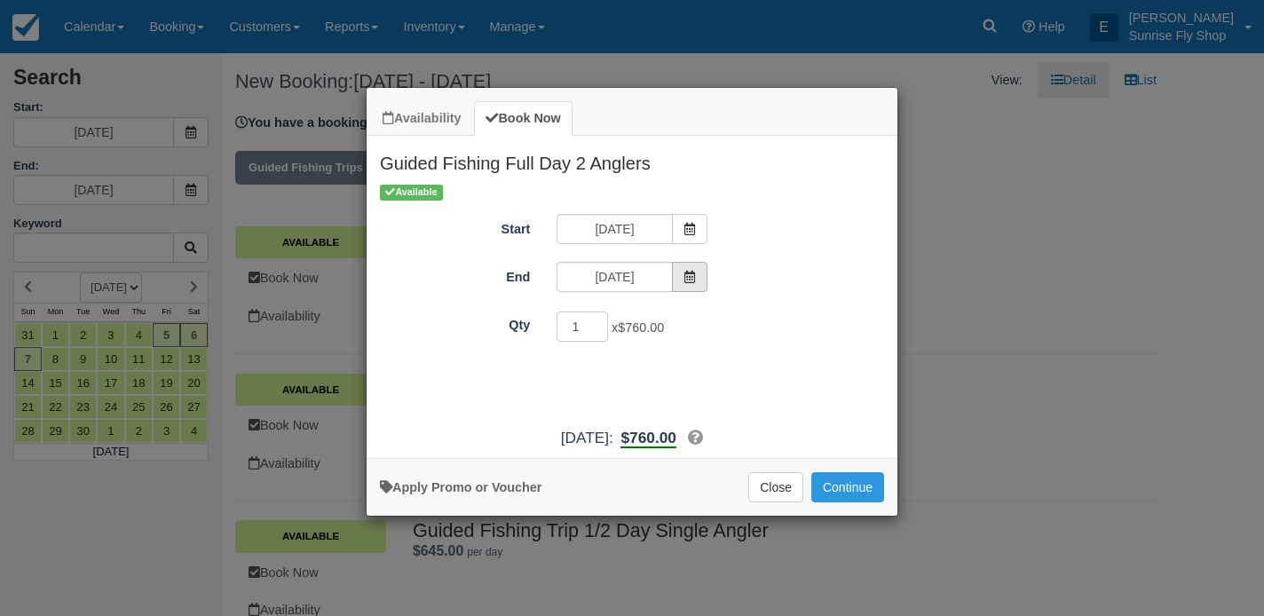
click at [690, 273] on icon "Item Modal" at bounding box center [689, 277] width 12 height 12
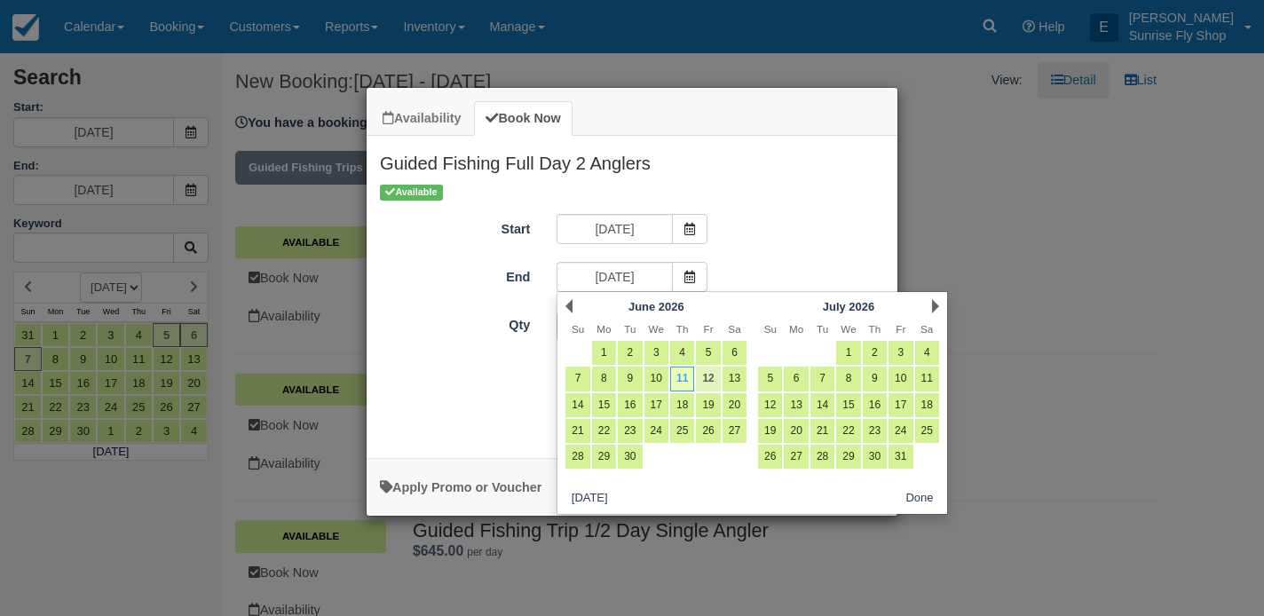
click at [712, 377] on link "12" at bounding box center [708, 379] width 24 height 24
type input "[DATE]"
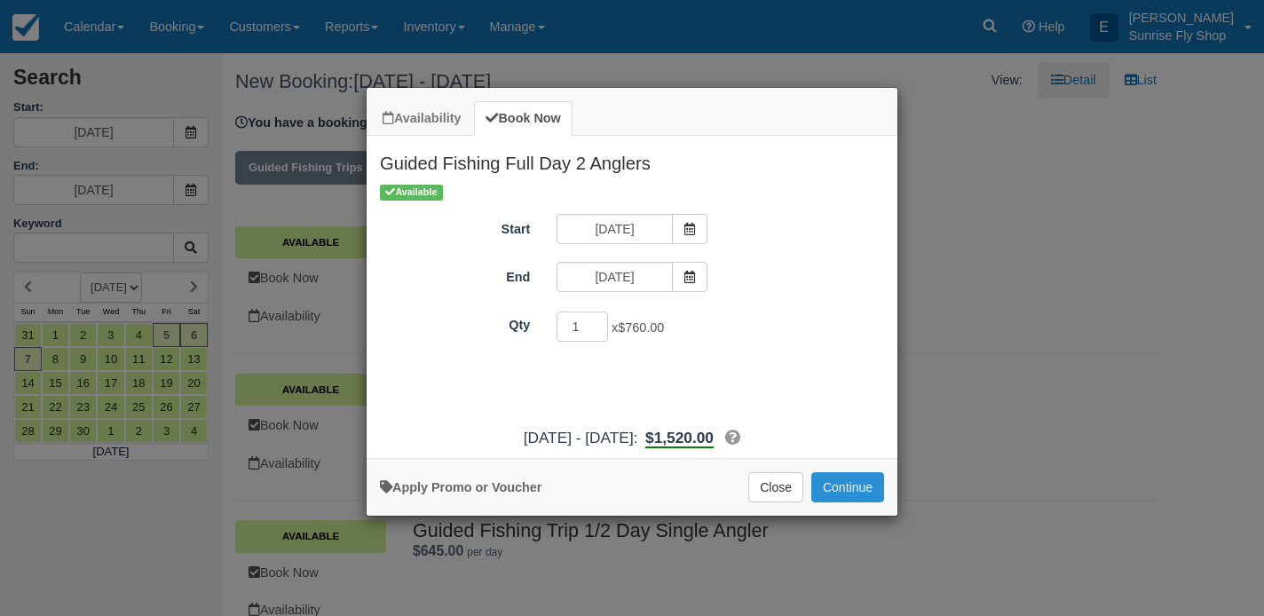
click at [843, 495] on button "Continue" at bounding box center [847, 487] width 73 height 30
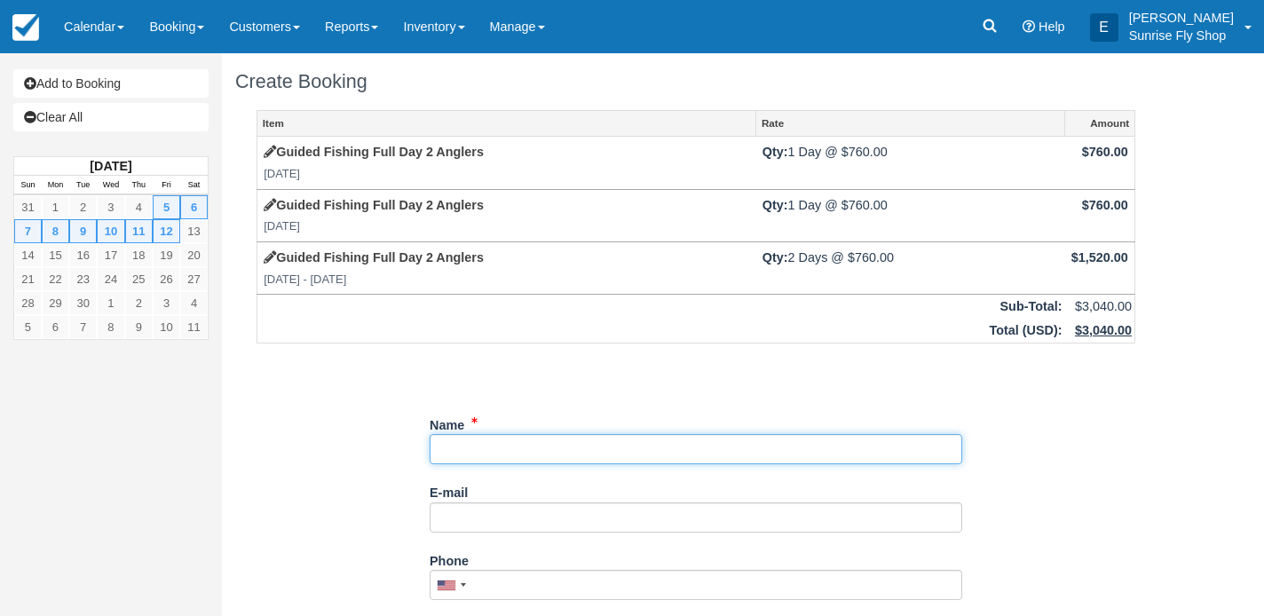
click at [461, 440] on input "Name" at bounding box center [696, 449] width 532 height 30
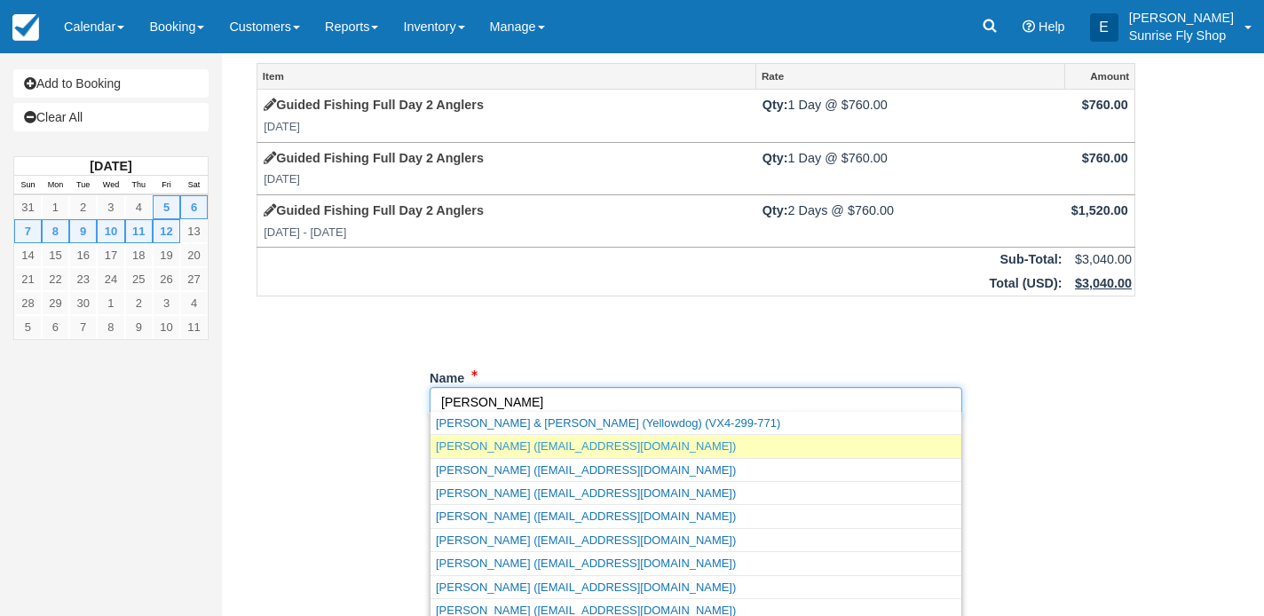
scroll to position [57, 0]
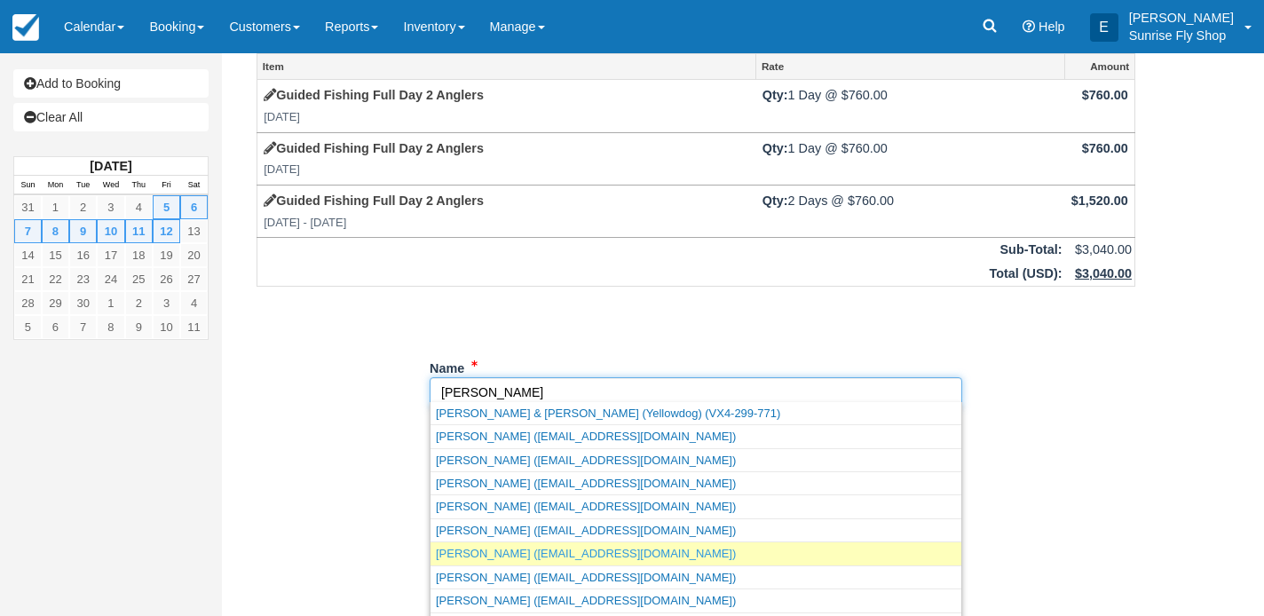
click at [484, 548] on link "Robert Harp (rharp@northstatelaw.com)" at bounding box center [695, 553] width 531 height 22
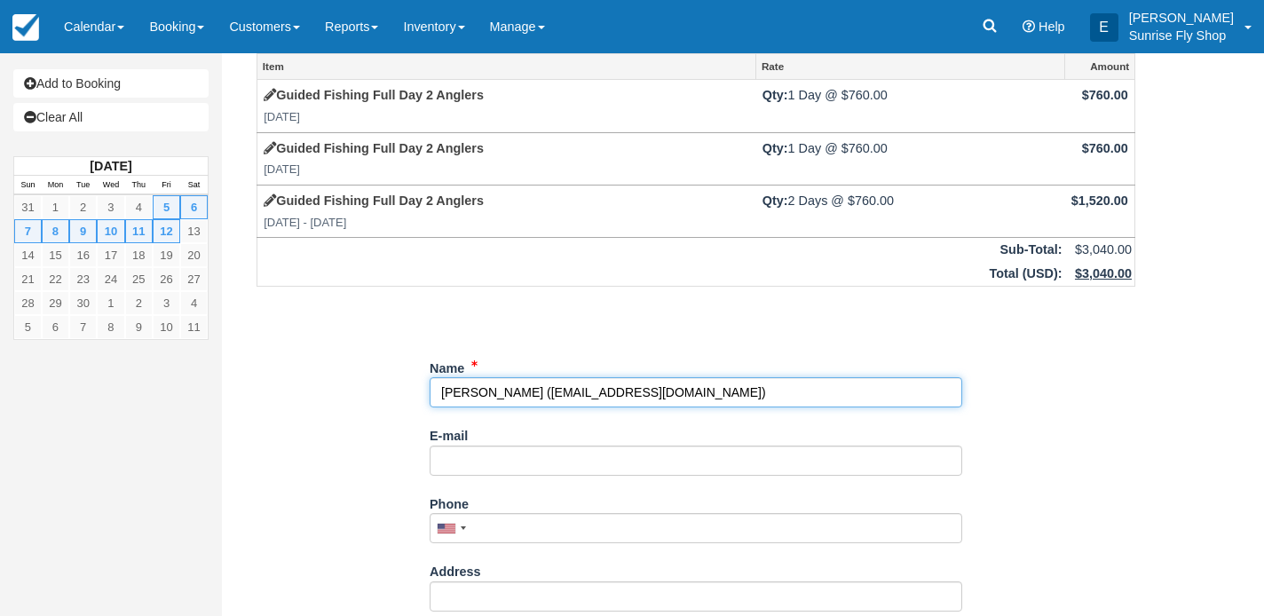
type input "[PERSON_NAME]"
type input "[EMAIL_ADDRESS][DOMAIN_NAME]"
type input "+15305201398"
type input "10356 Alberton Ave"
type input "Chico"
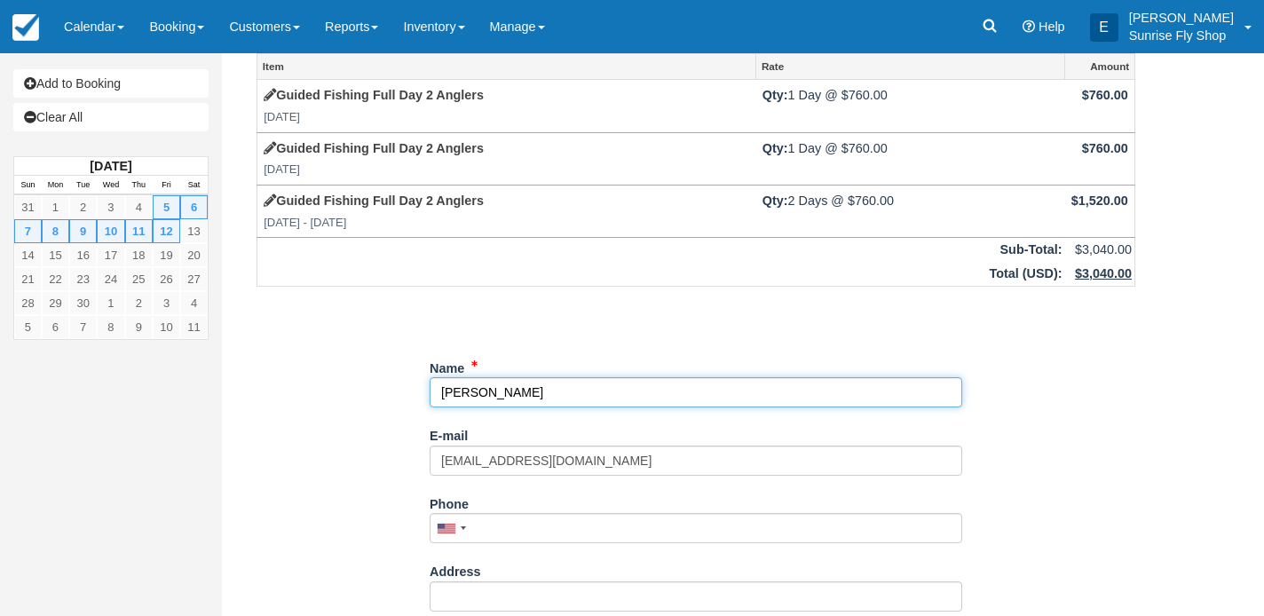
select select "CA"
type input "95928"
select select "CA"
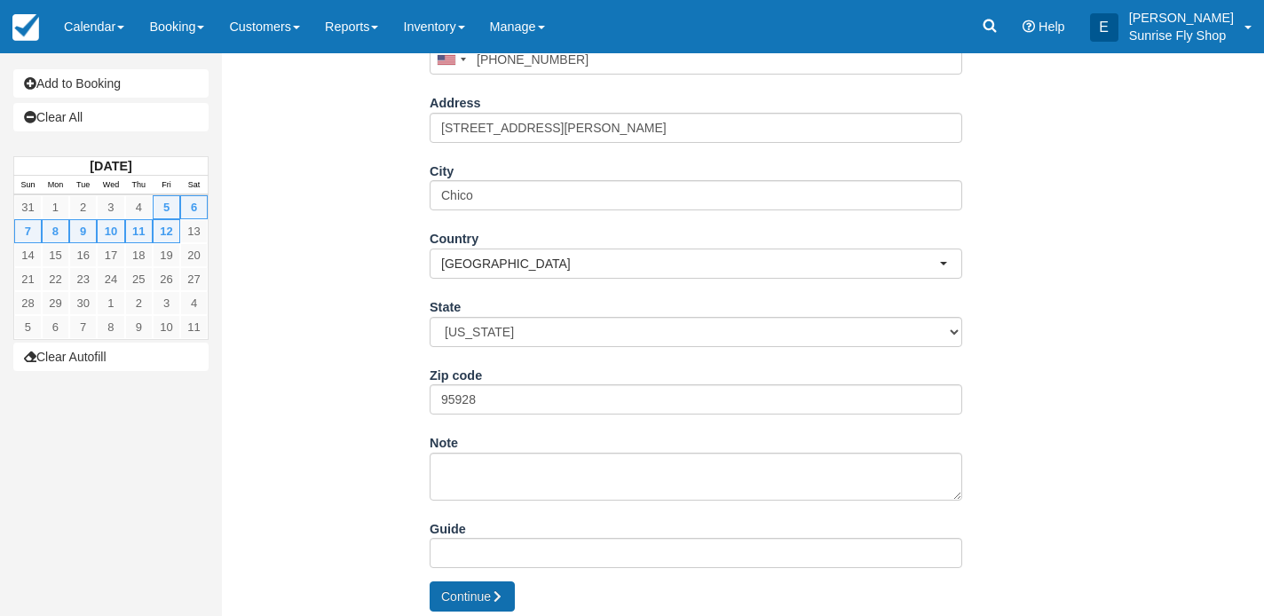
scroll to position [524, 0]
click at [452, 587] on button "Continue" at bounding box center [472, 597] width 85 height 30
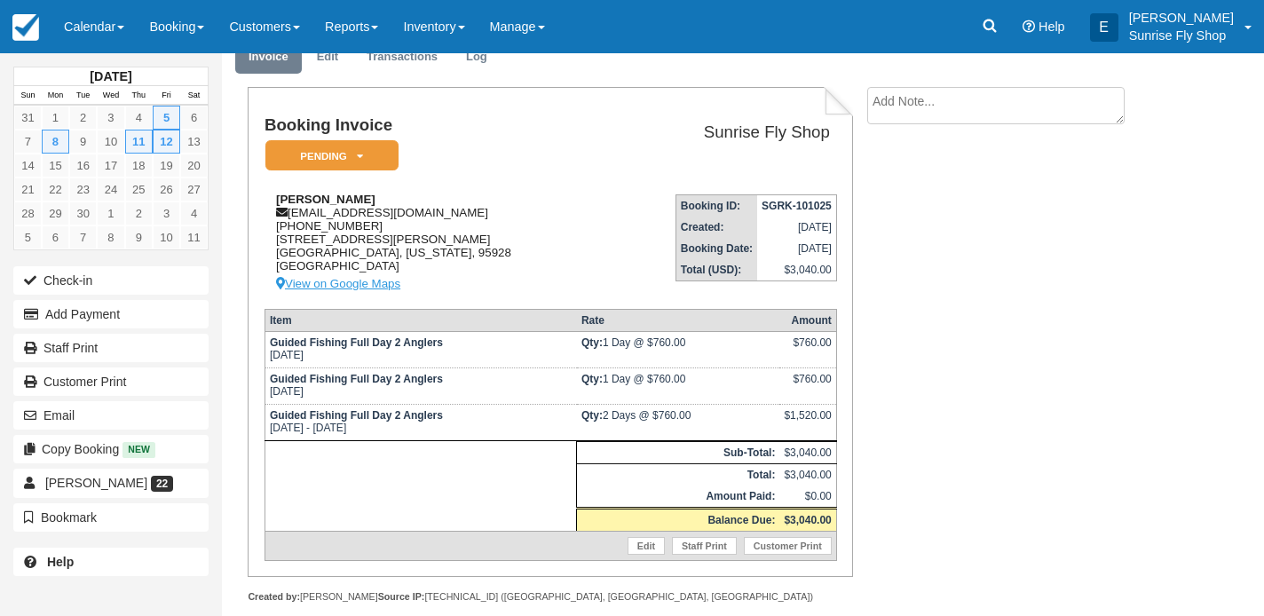
scroll to position [92, 0]
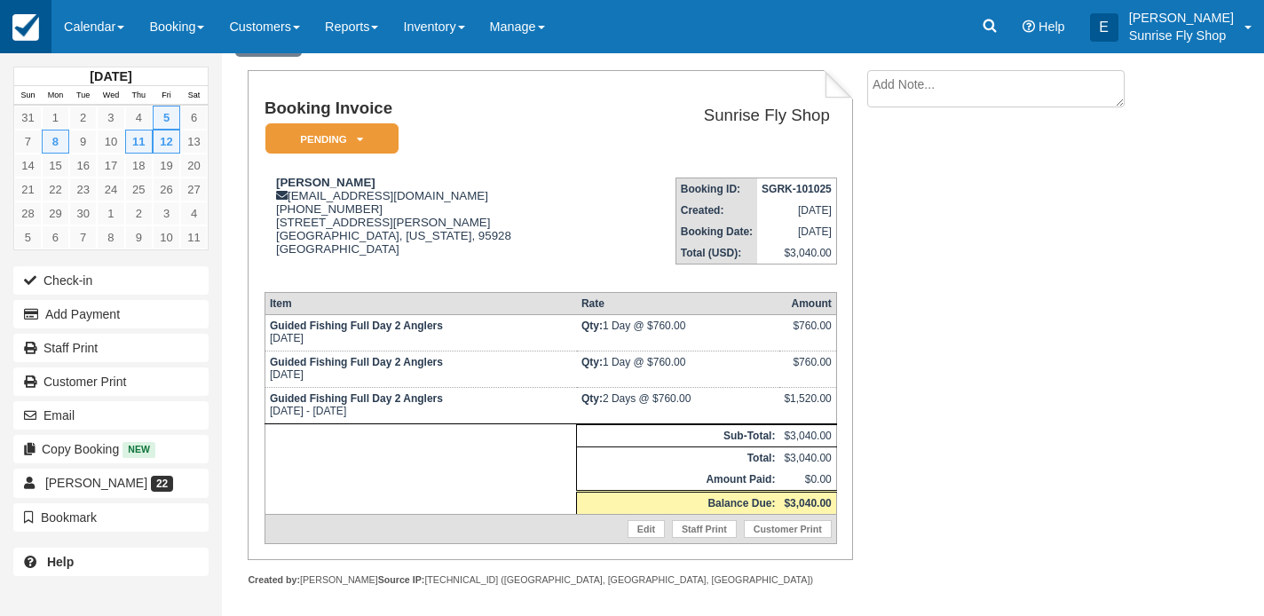
click at [17, 35] on img at bounding box center [25, 27] width 27 height 27
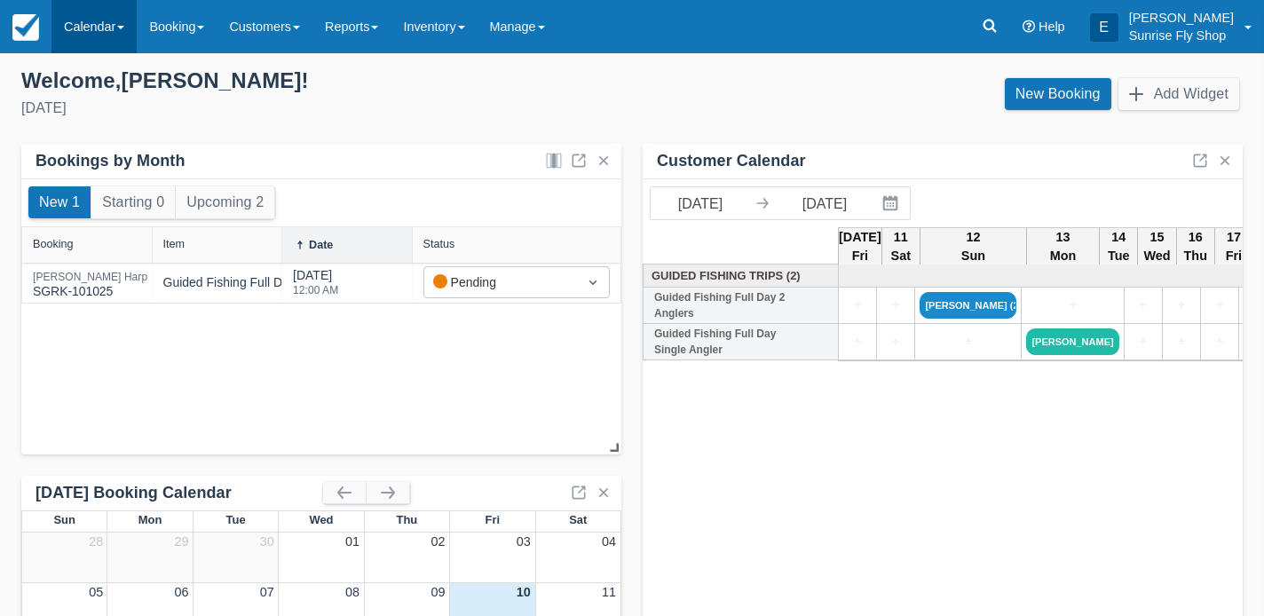
click at [98, 35] on link "Calendar" at bounding box center [93, 26] width 85 height 53
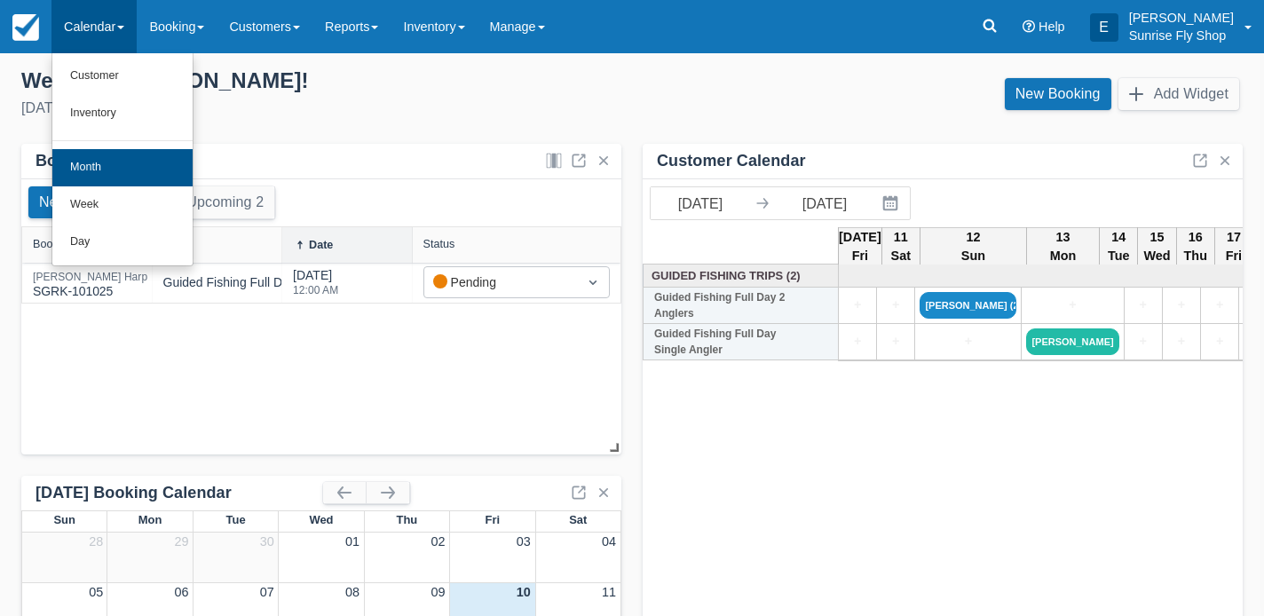
click at [107, 162] on link "Month" at bounding box center [122, 167] width 140 height 37
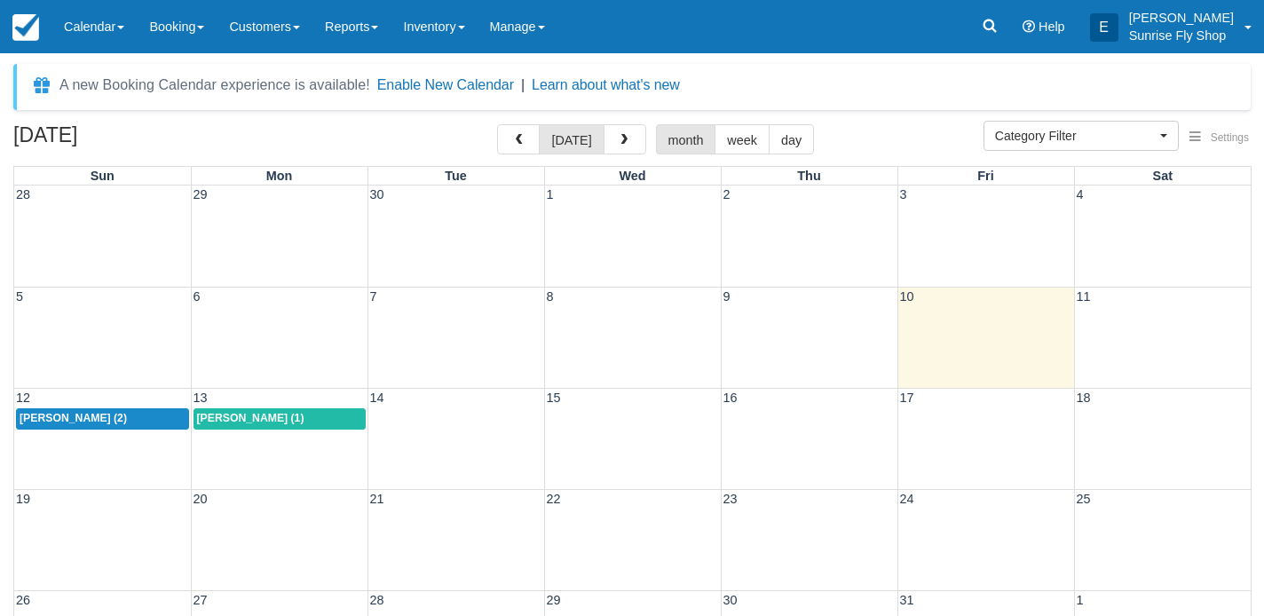
select select
click at [608, 142] on button "button" at bounding box center [624, 139] width 43 height 30
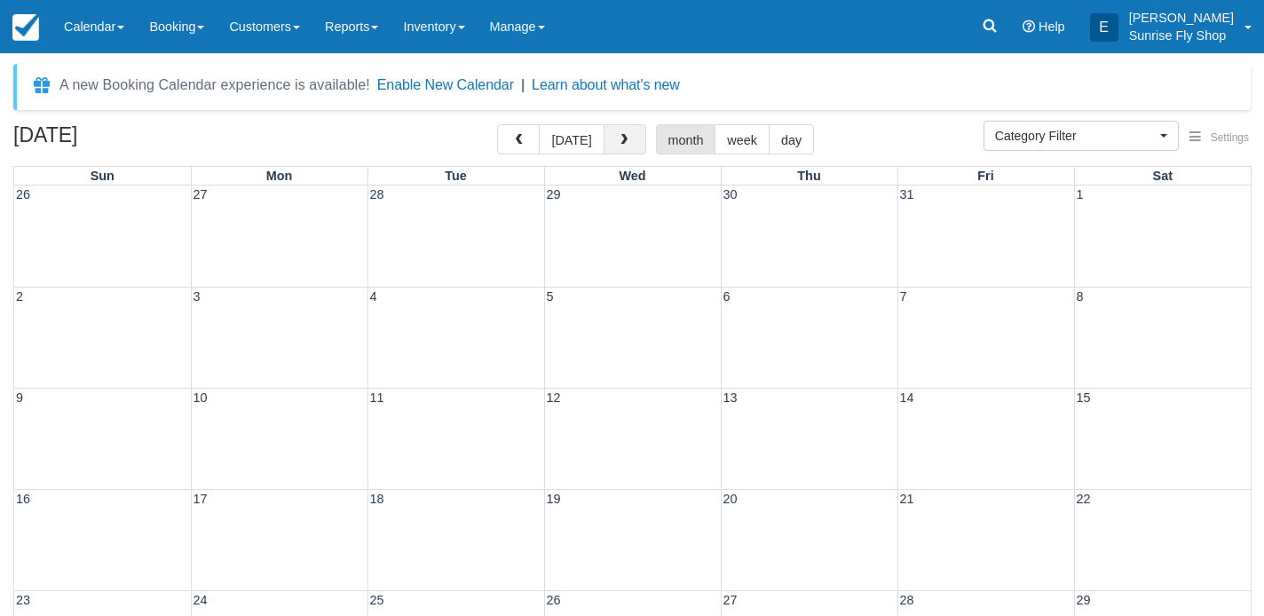
click at [608, 142] on button "button" at bounding box center [624, 139] width 43 height 30
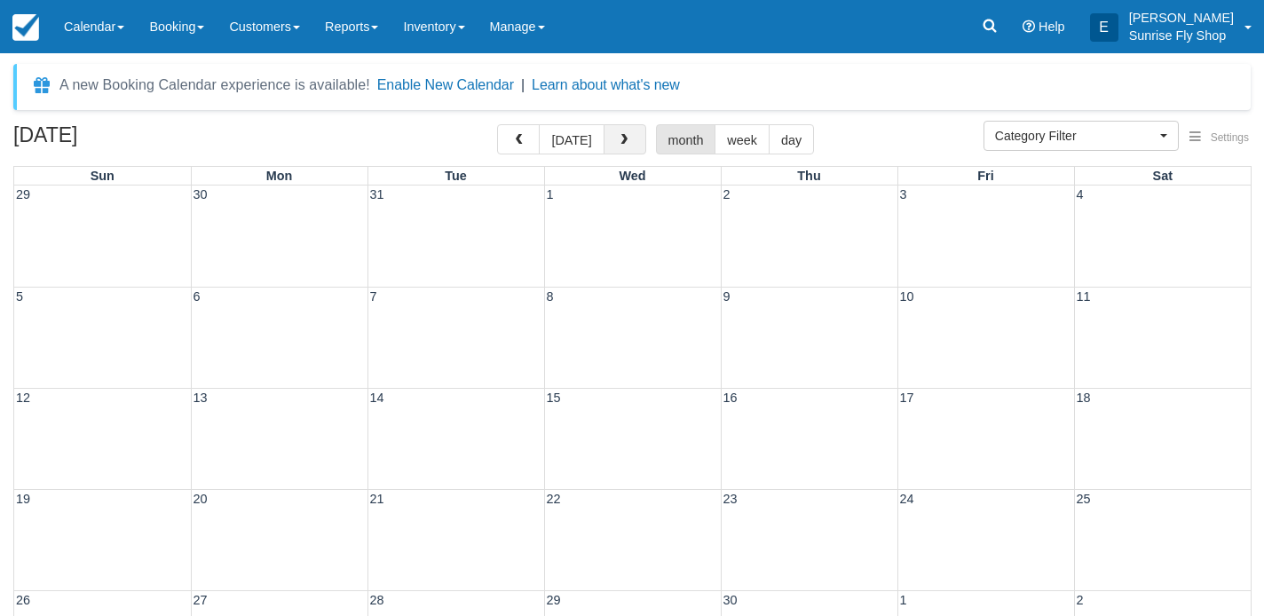
click at [608, 142] on button "button" at bounding box center [624, 139] width 43 height 30
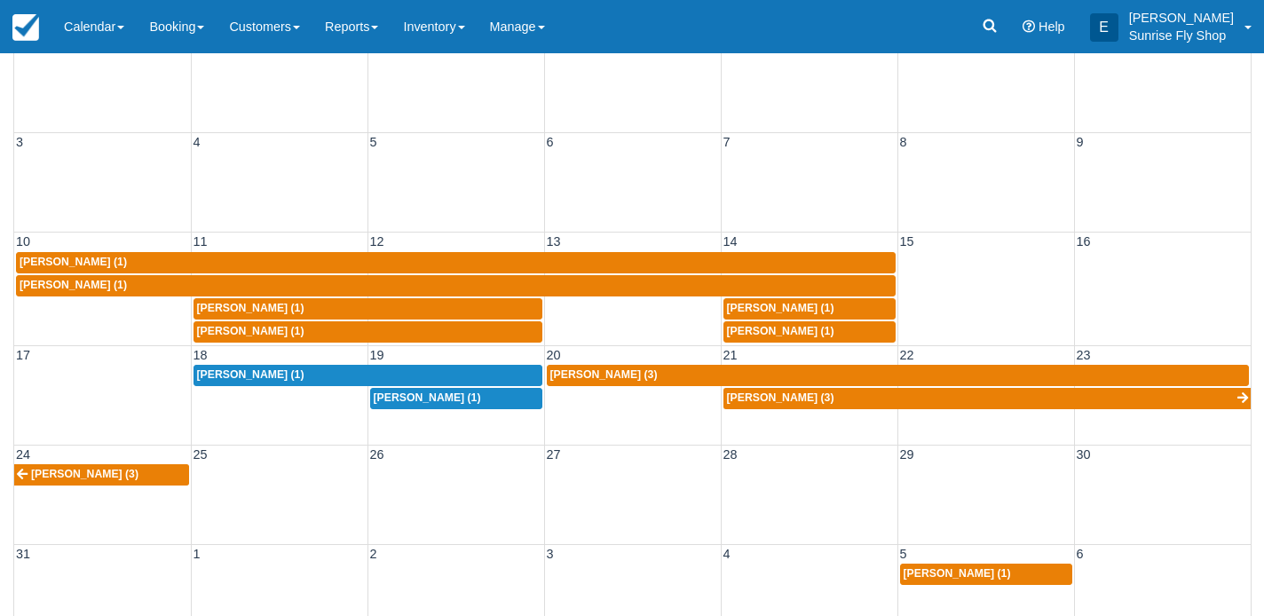
scroll to position [161, 0]
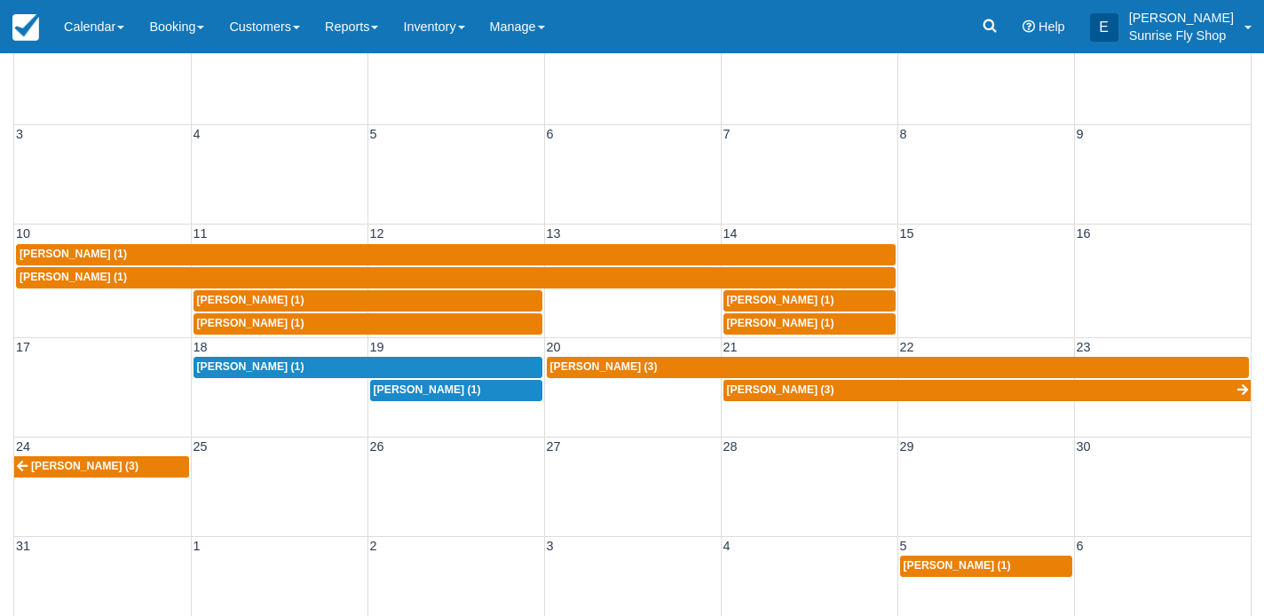
click at [589, 362] on span "Robert Carrick (3)" at bounding box center [603, 366] width 107 height 12
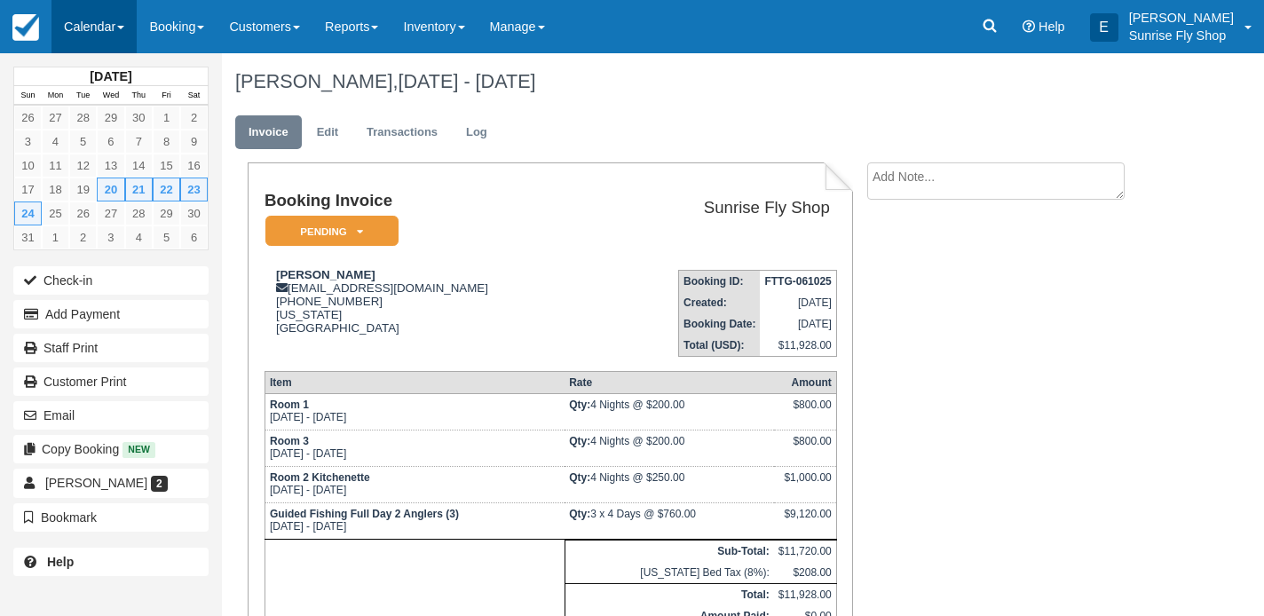
click at [97, 31] on link "Calendar" at bounding box center [93, 26] width 85 height 53
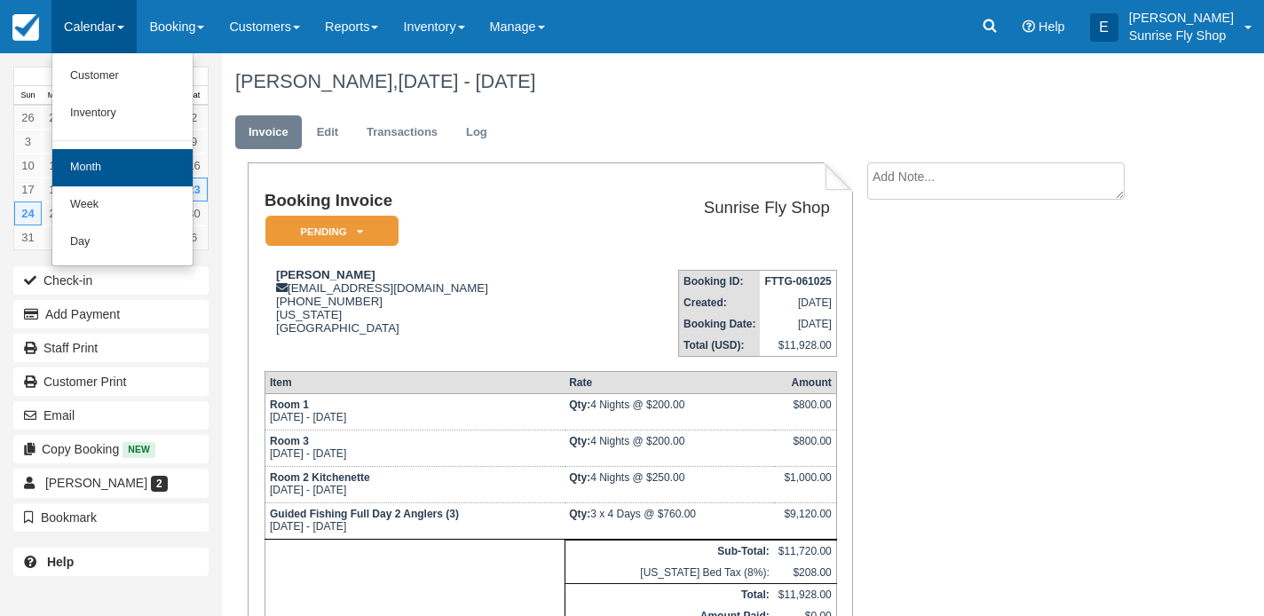
click at [97, 178] on link "Month" at bounding box center [122, 167] width 140 height 37
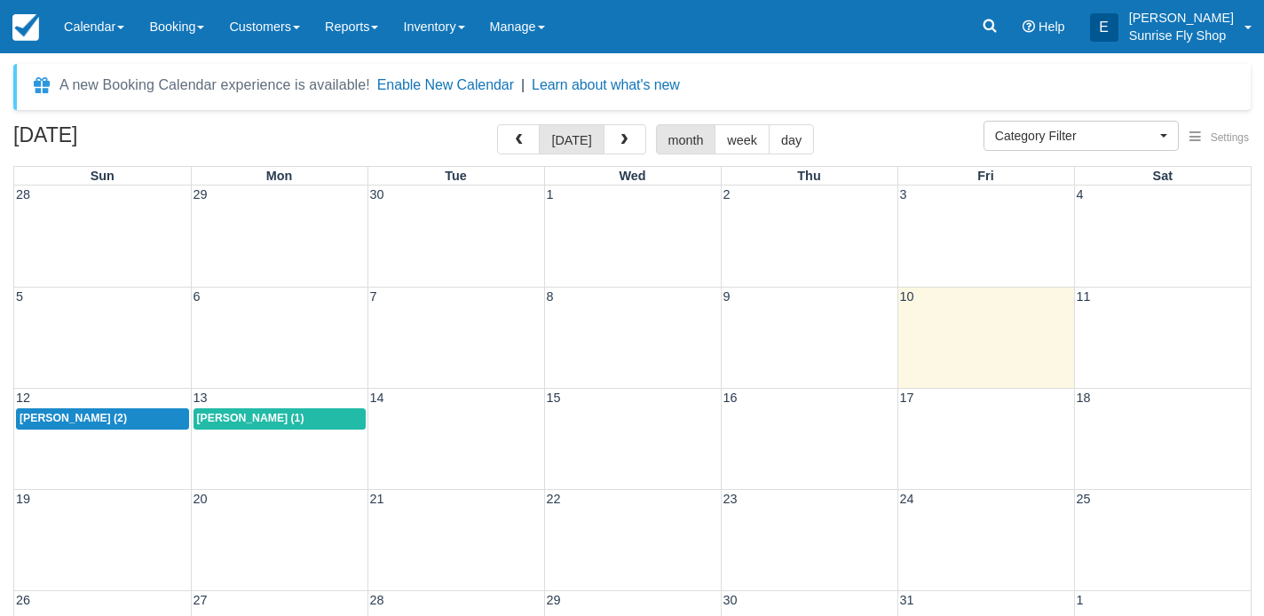
select select
click at [619, 141] on span "button" at bounding box center [624, 140] width 12 height 12
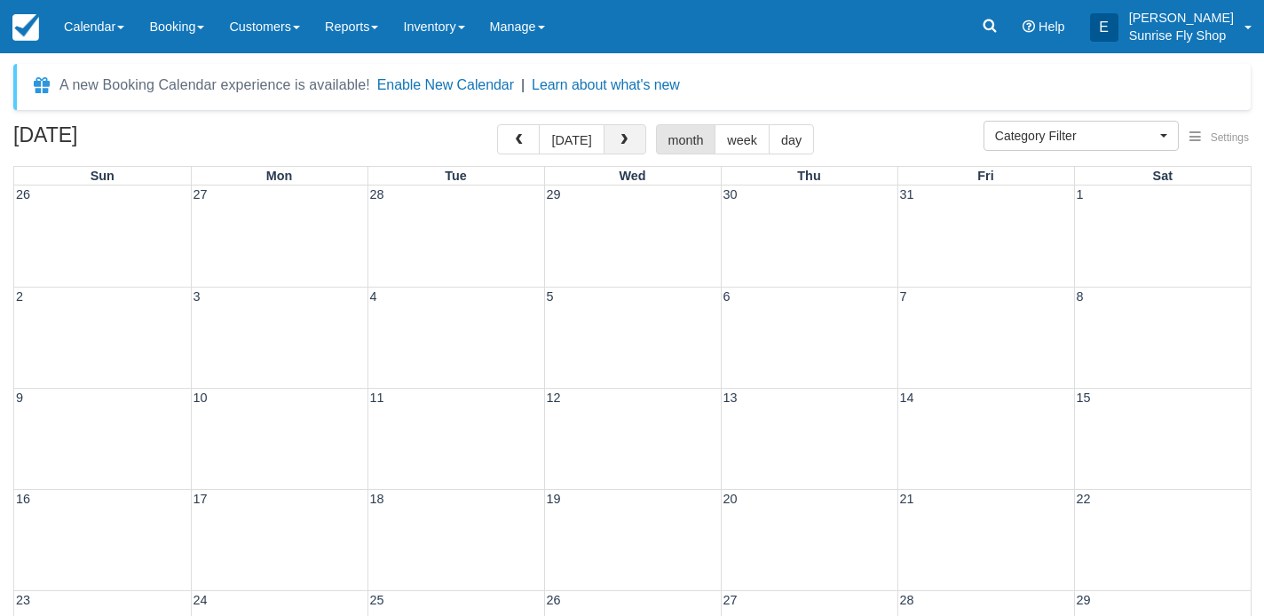
click at [619, 141] on span "button" at bounding box center [624, 140] width 12 height 12
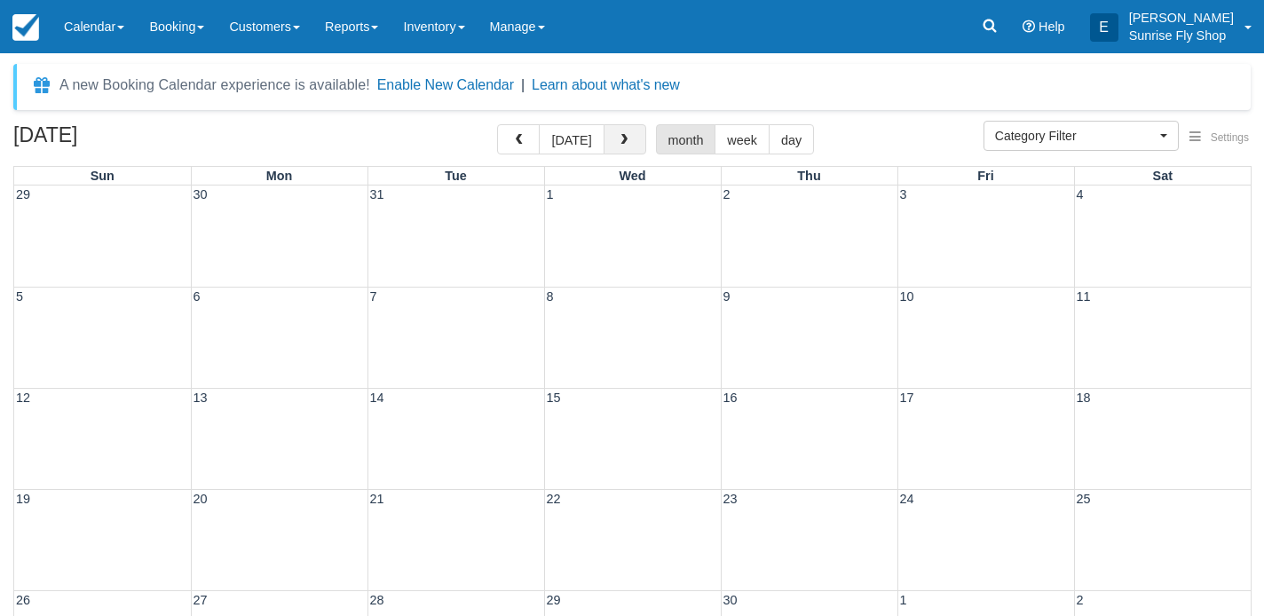
click at [619, 141] on span "button" at bounding box center [624, 140] width 12 height 12
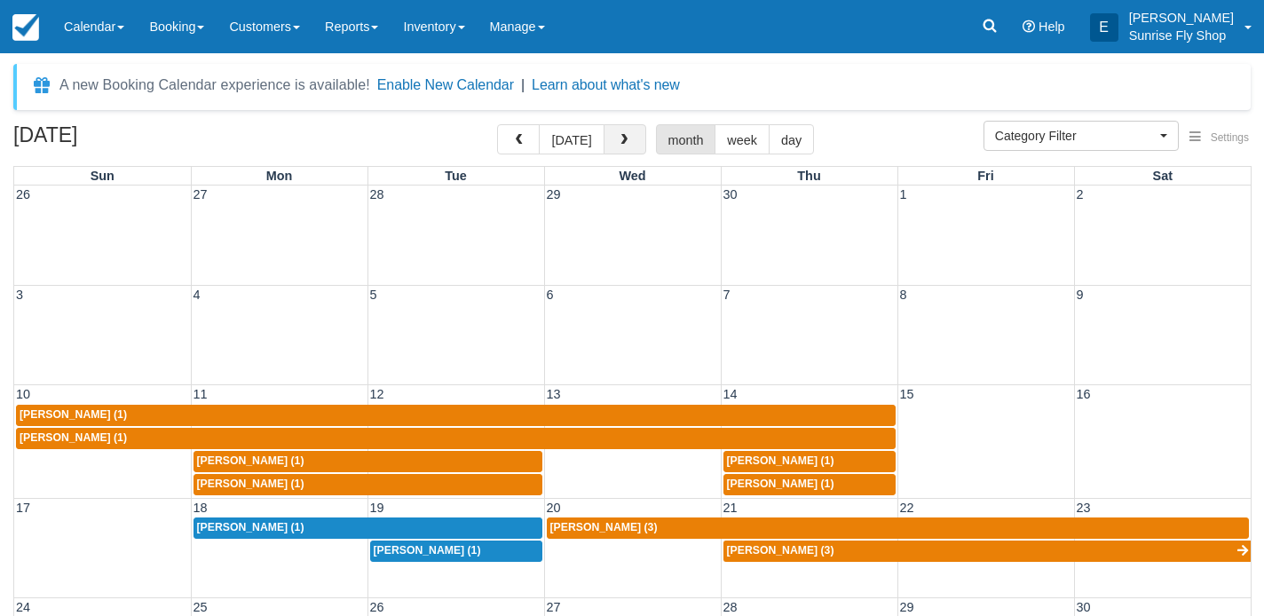
click at [619, 141] on span "button" at bounding box center [624, 140] width 12 height 12
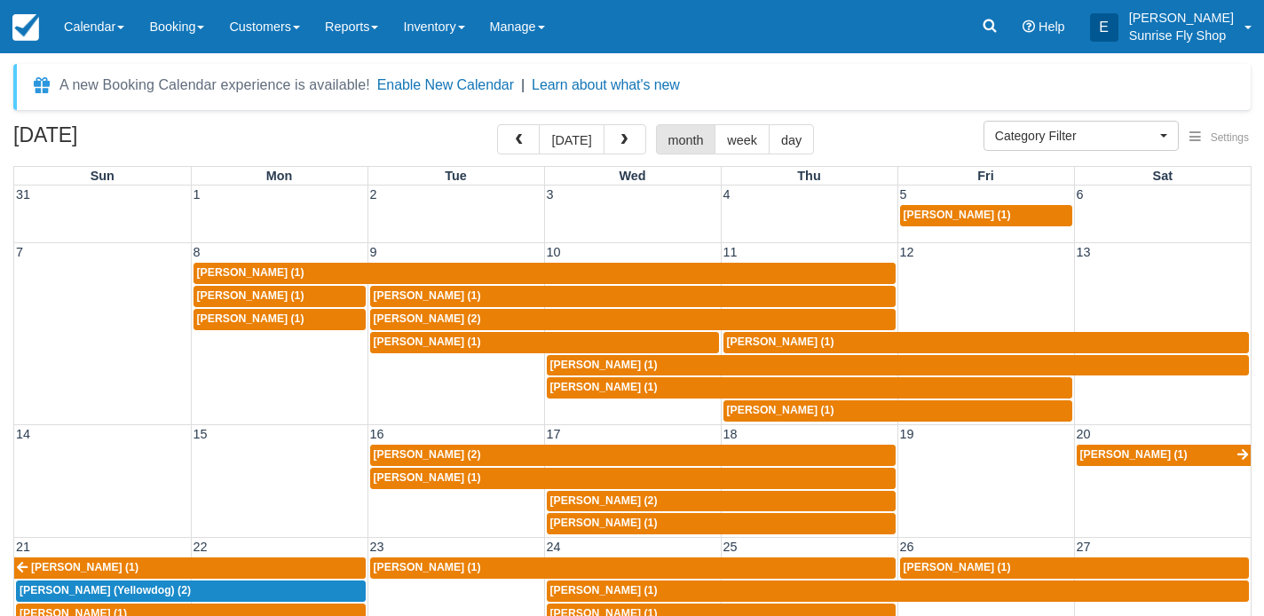
click at [413, 448] on span "Maury Balcom (2)" at bounding box center [427, 454] width 107 height 12
select select
click at [85, 21] on link "Calendar" at bounding box center [93, 26] width 85 height 53
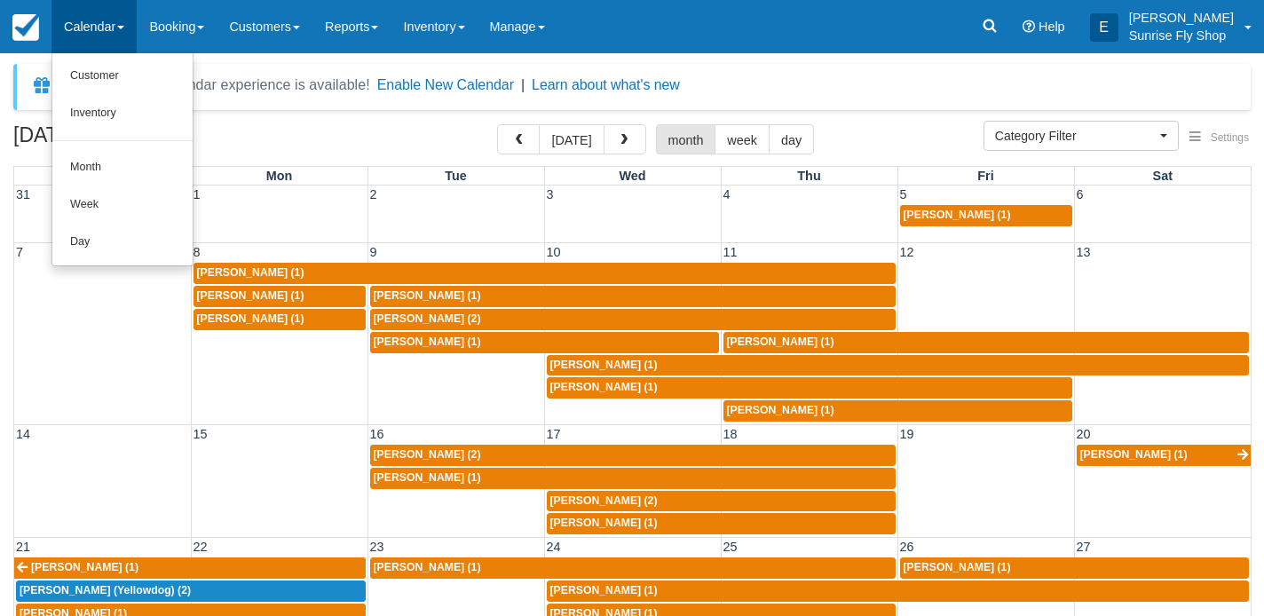
click at [444, 136] on div "[DATE] [DATE] month week day" at bounding box center [631, 143] width 1237 height 38
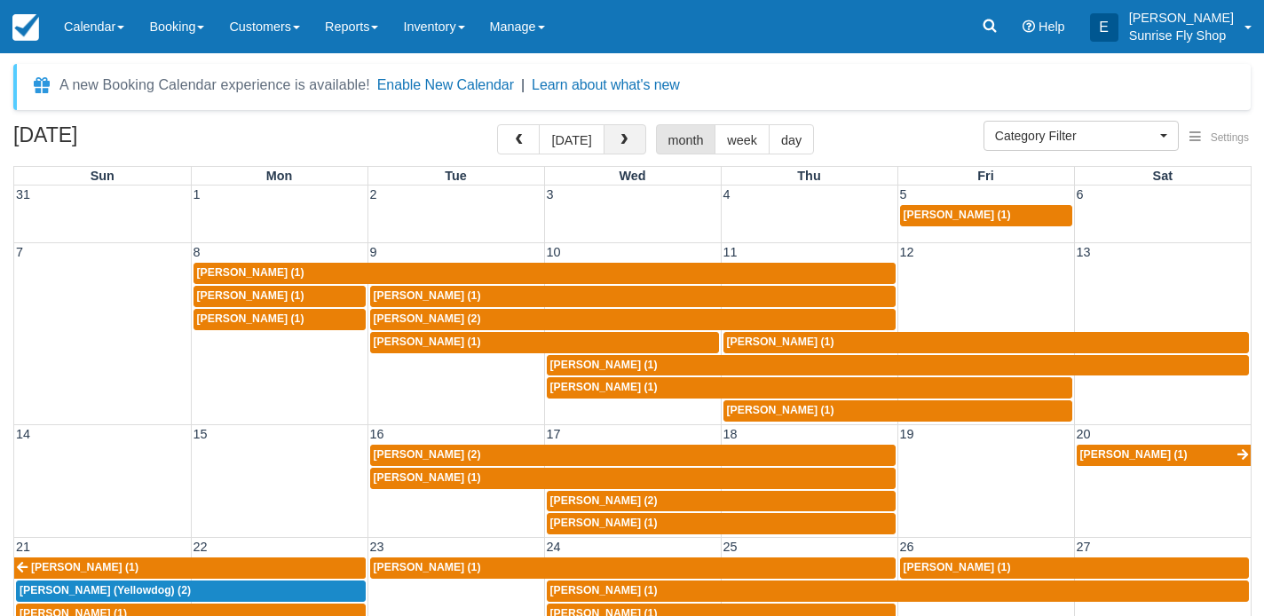
click at [619, 143] on span "button" at bounding box center [624, 140] width 12 height 12
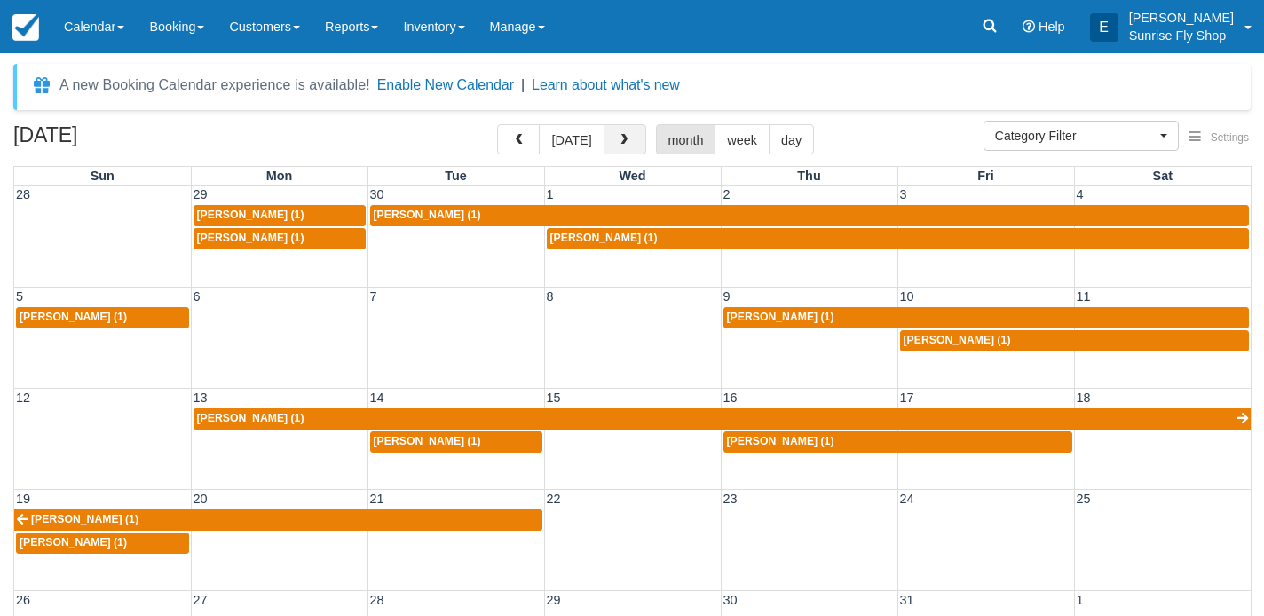
click at [619, 143] on span "button" at bounding box center [624, 140] width 12 height 12
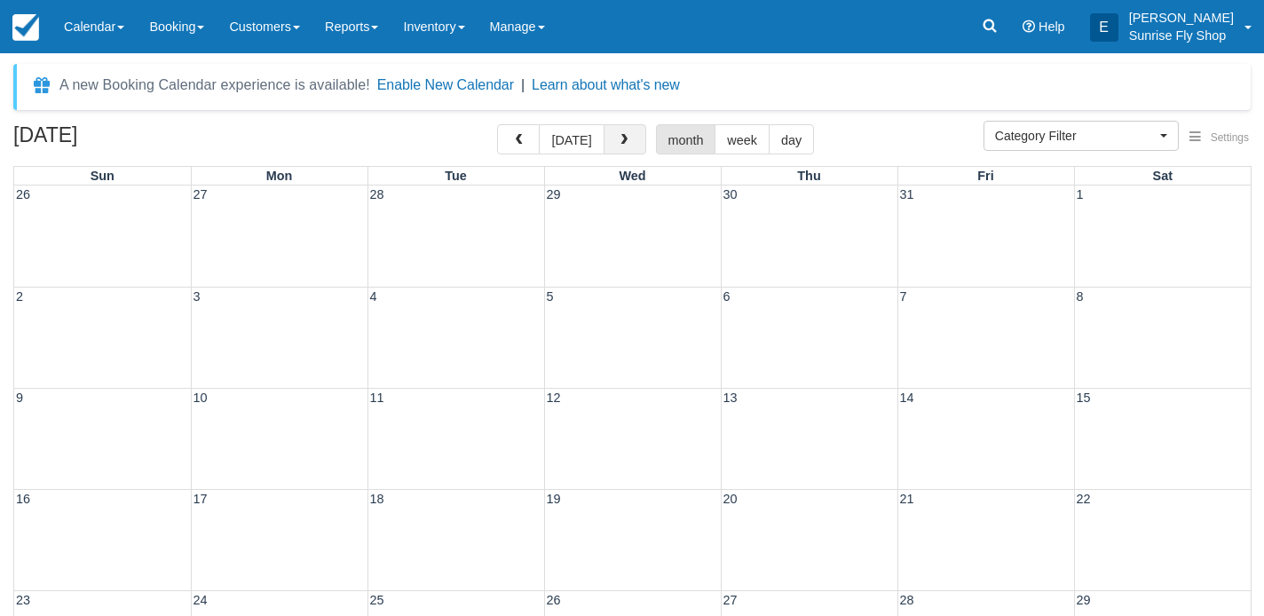
click at [619, 143] on span "button" at bounding box center [624, 140] width 12 height 12
click at [509, 140] on button "button" at bounding box center [518, 139] width 43 height 30
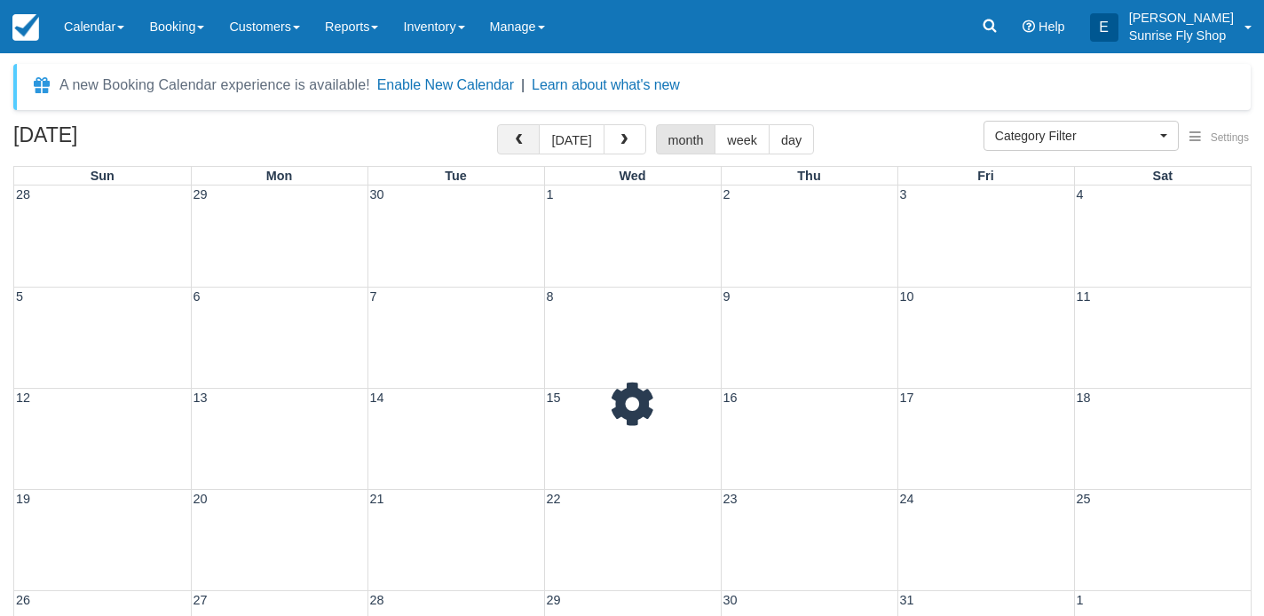
click at [509, 140] on button "button" at bounding box center [518, 139] width 43 height 30
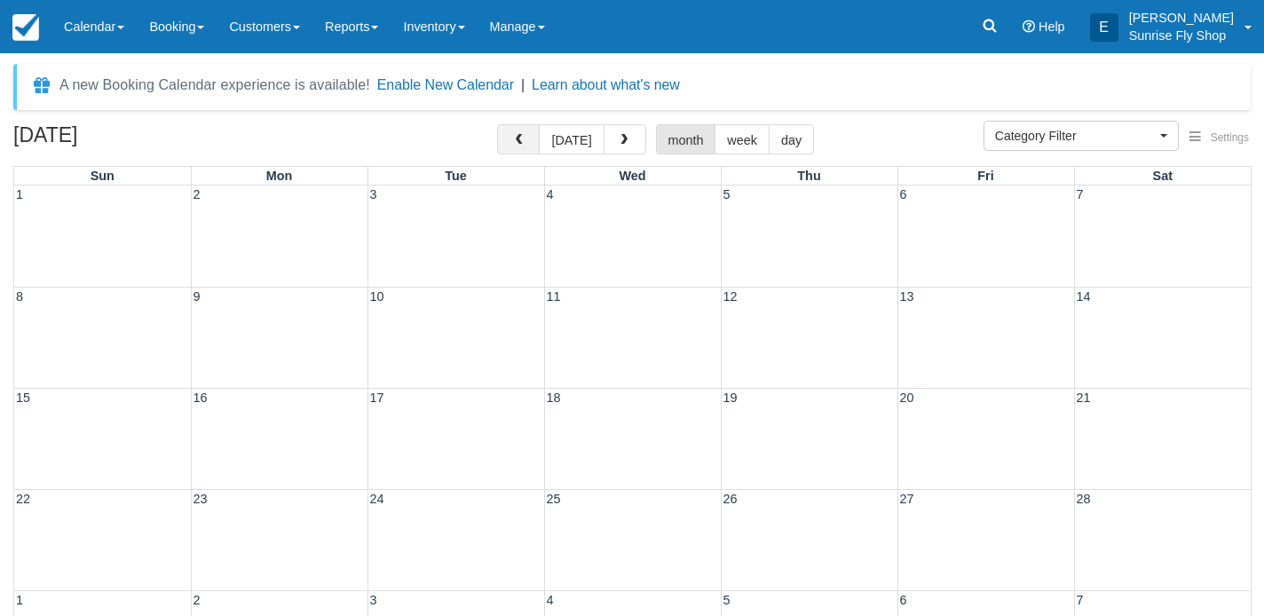
click at [509, 140] on button "button" at bounding box center [518, 139] width 43 height 30
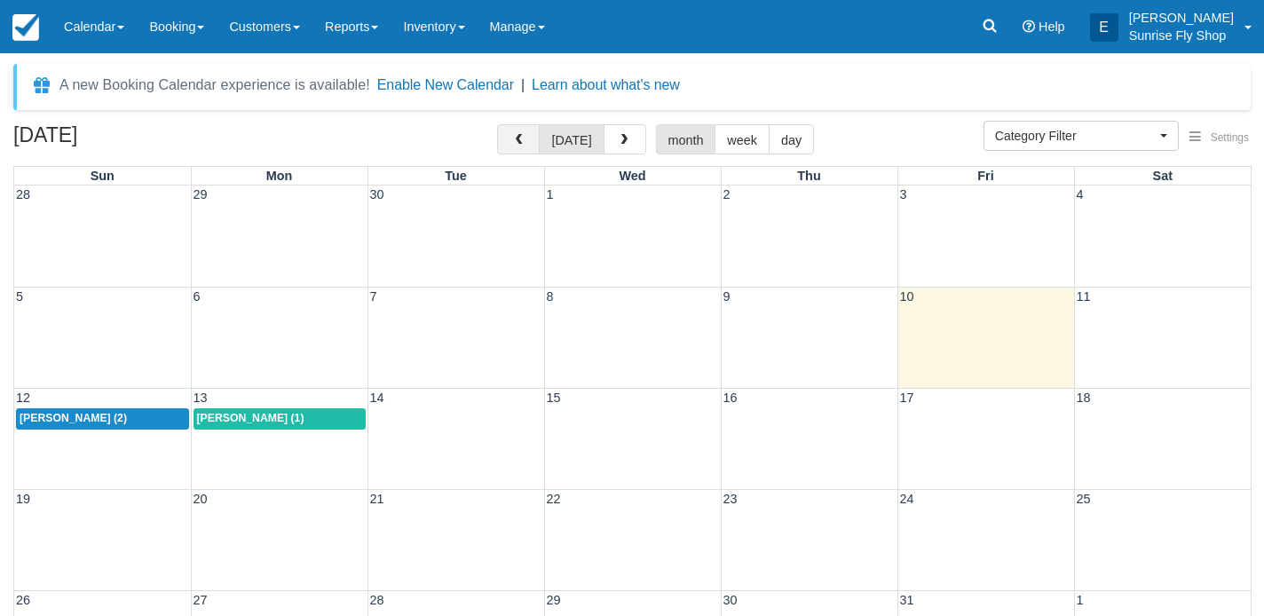
click at [509, 140] on button "button" at bounding box center [518, 139] width 43 height 30
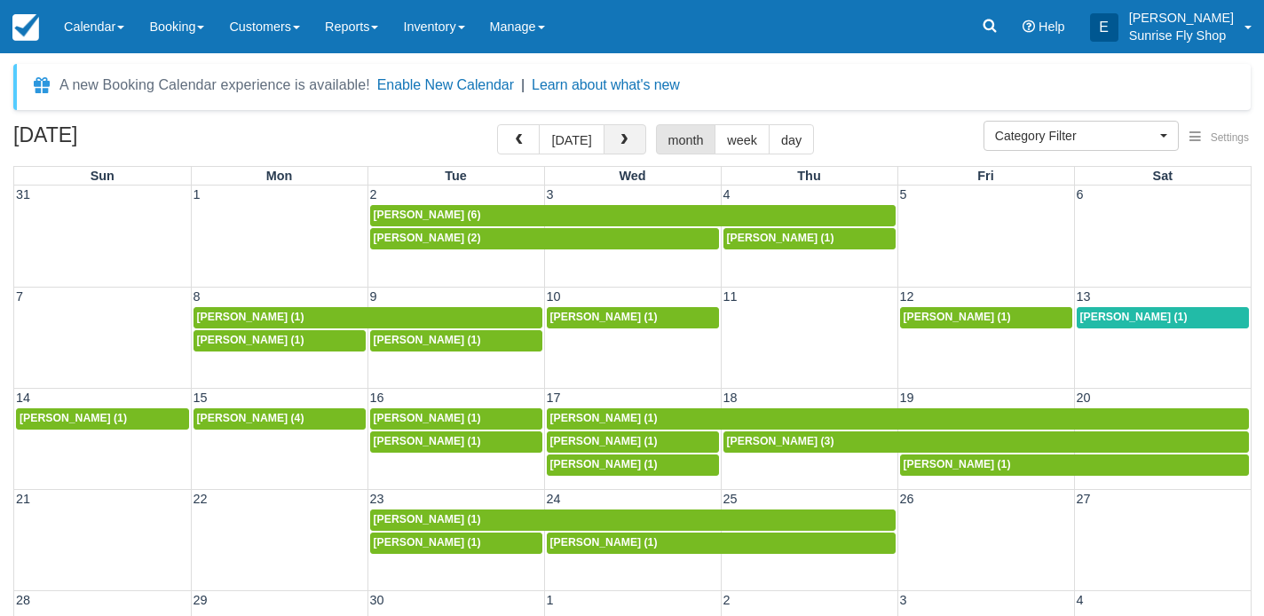
click at [625, 150] on button "button" at bounding box center [624, 139] width 43 height 30
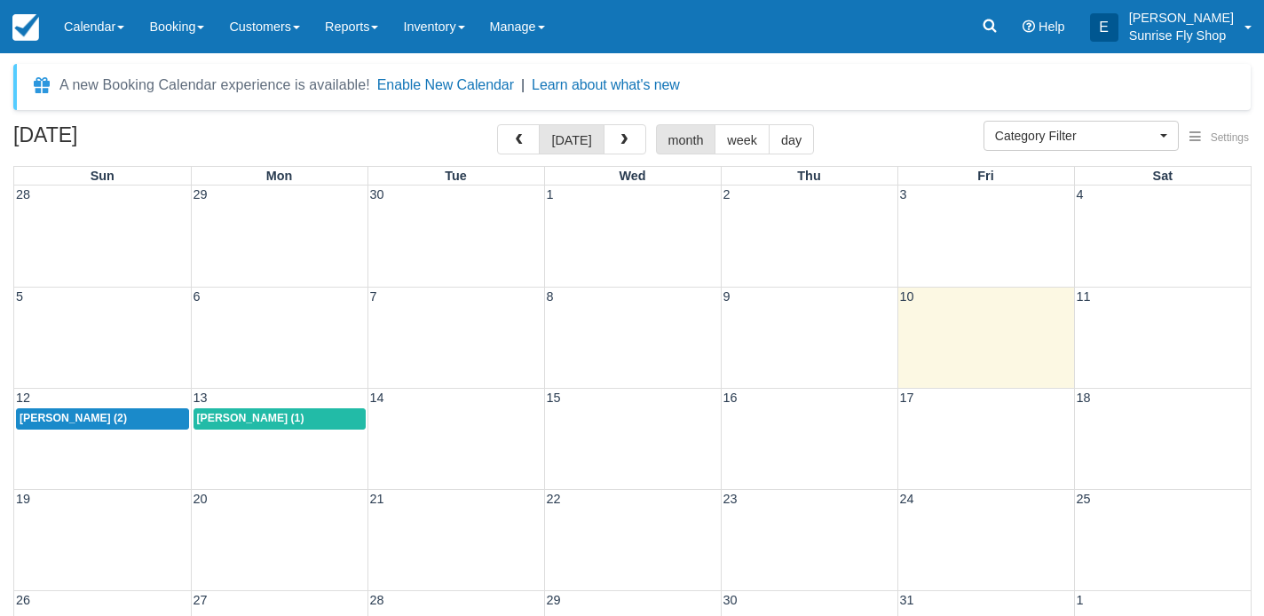
click at [247, 416] on span "Jeff Butler (1)" at bounding box center [250, 418] width 107 height 12
